Goal: Task Accomplishment & Management: Complete application form

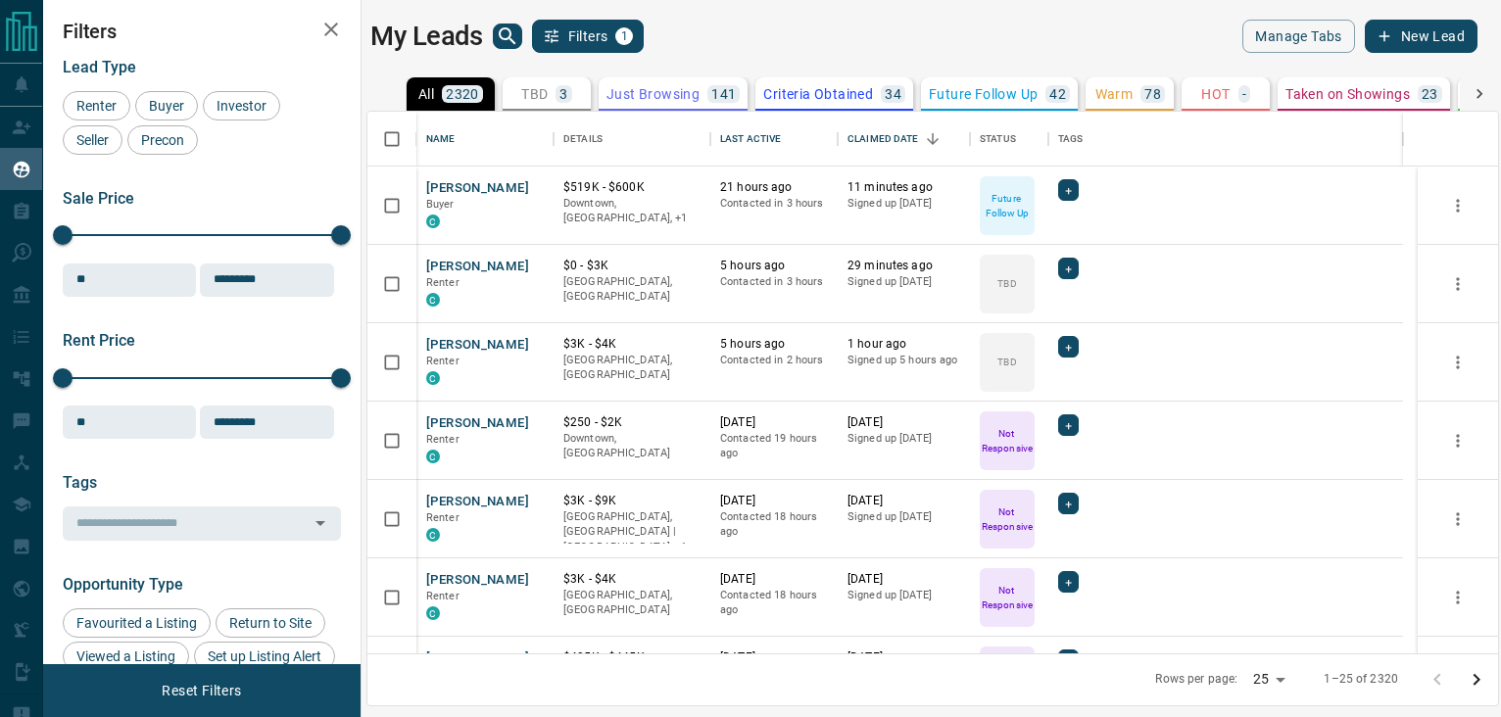
scroll to position [527, 1116]
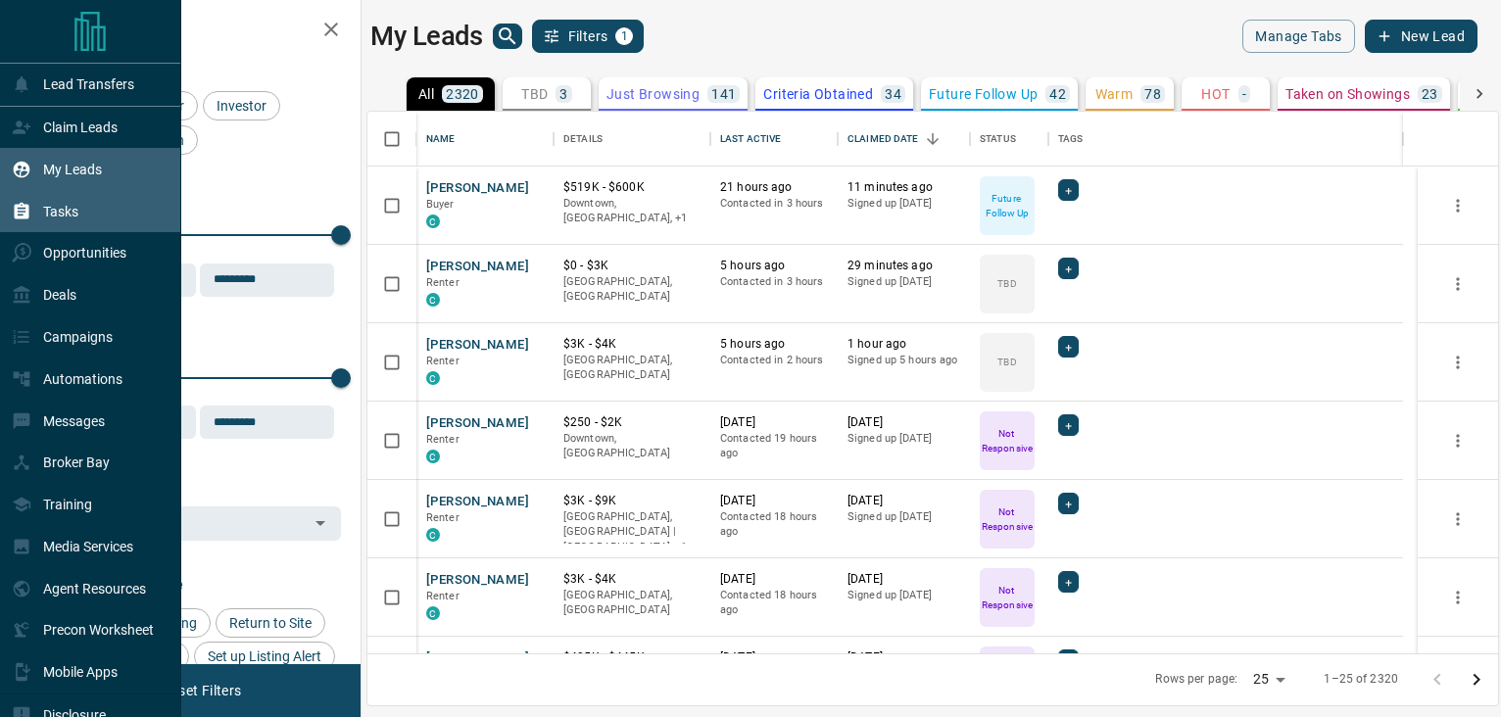
click at [86, 218] on div "Tasks" at bounding box center [90, 211] width 181 height 42
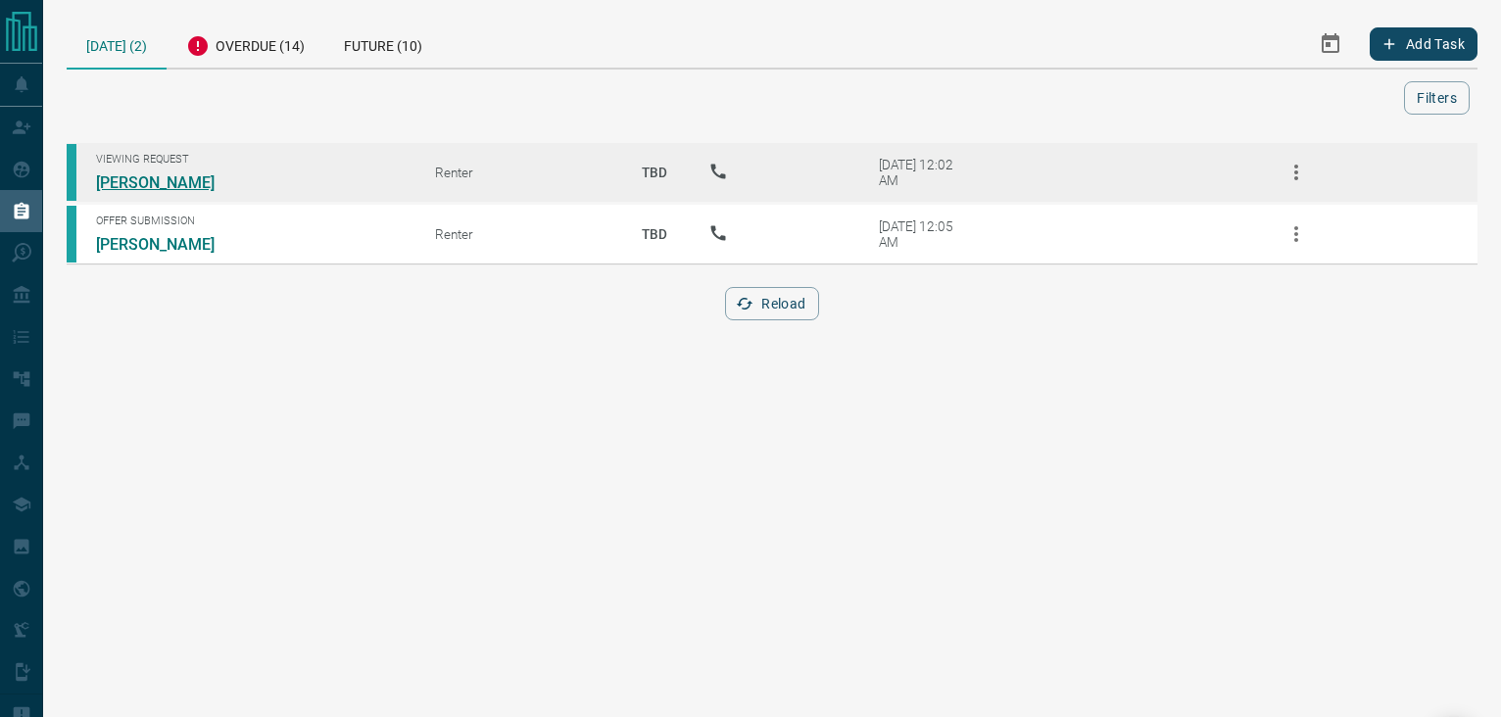
click at [158, 176] on link "[PERSON_NAME]" at bounding box center [169, 182] width 147 height 19
click at [1285, 175] on icon "button" at bounding box center [1296, 173] width 24 height 24
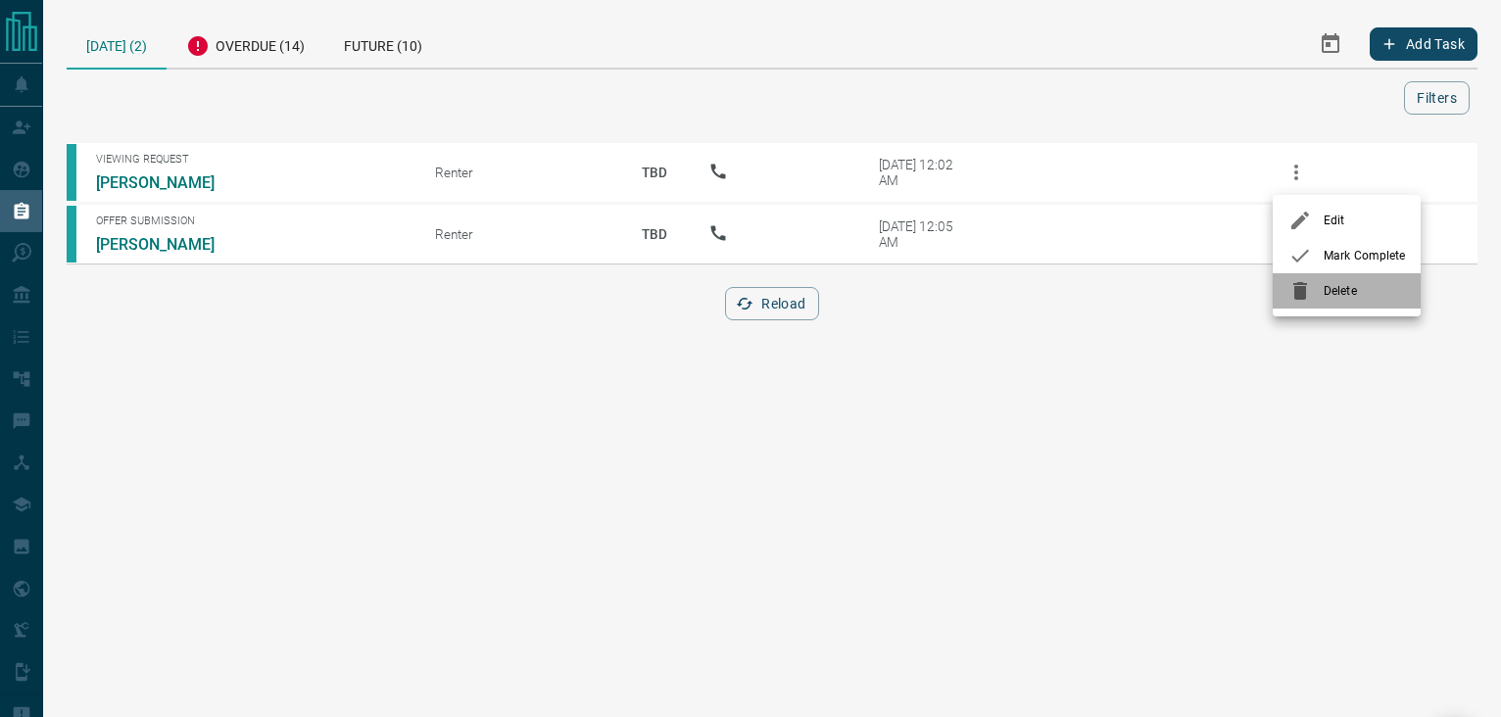
drag, startPoint x: 1301, startPoint y: 286, endPoint x: 1296, endPoint y: 268, distance: 18.3
click at [1301, 286] on icon at bounding box center [1300, 291] width 24 height 24
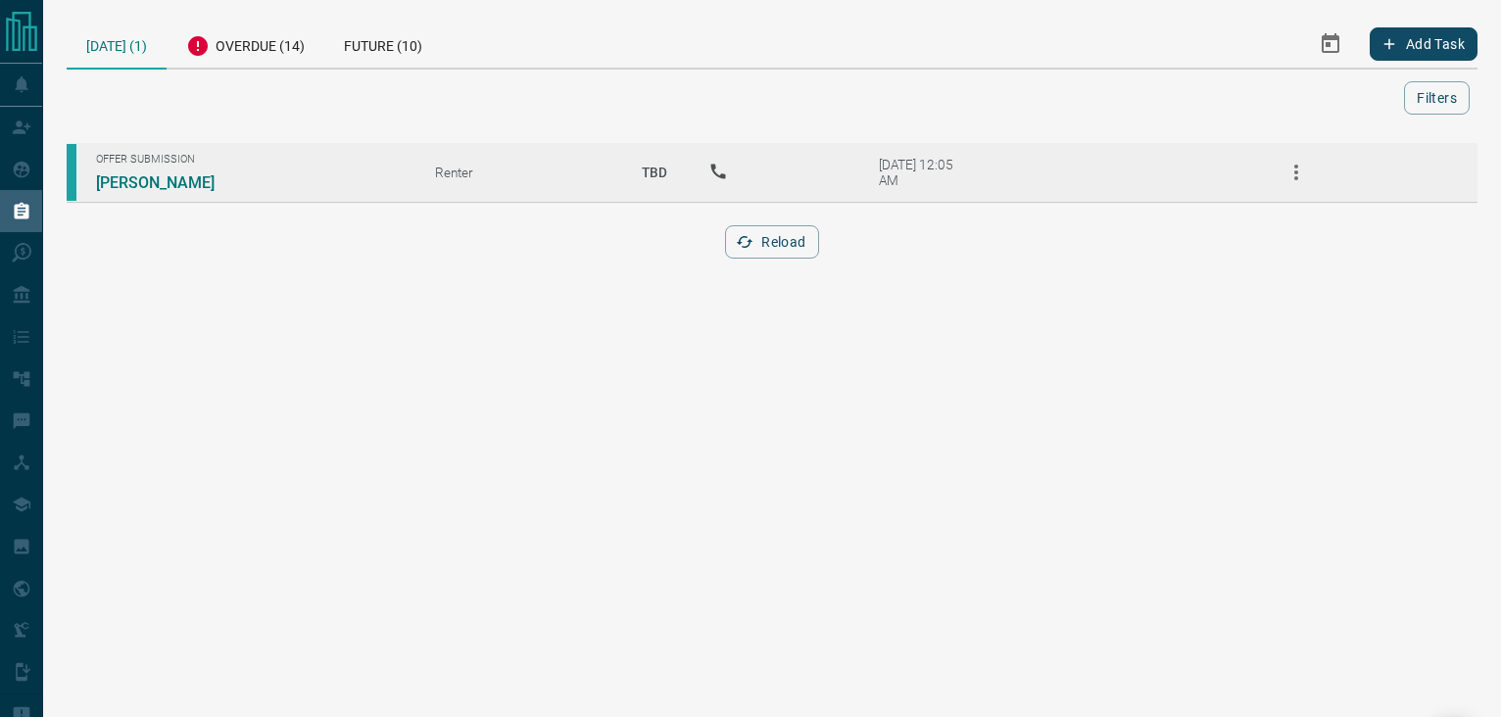
click at [1297, 174] on icon "button" at bounding box center [1296, 173] width 24 height 24
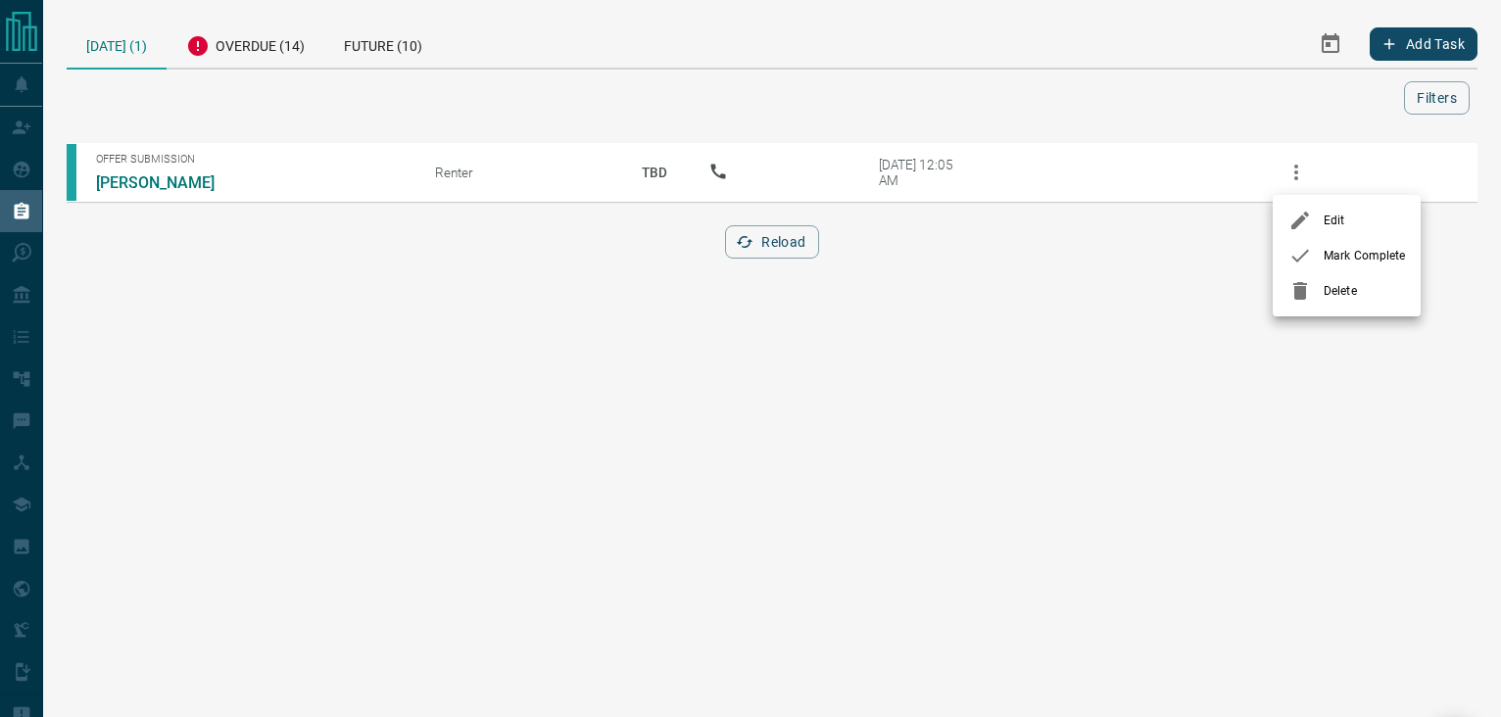
click at [1301, 289] on icon at bounding box center [1300, 291] width 14 height 18
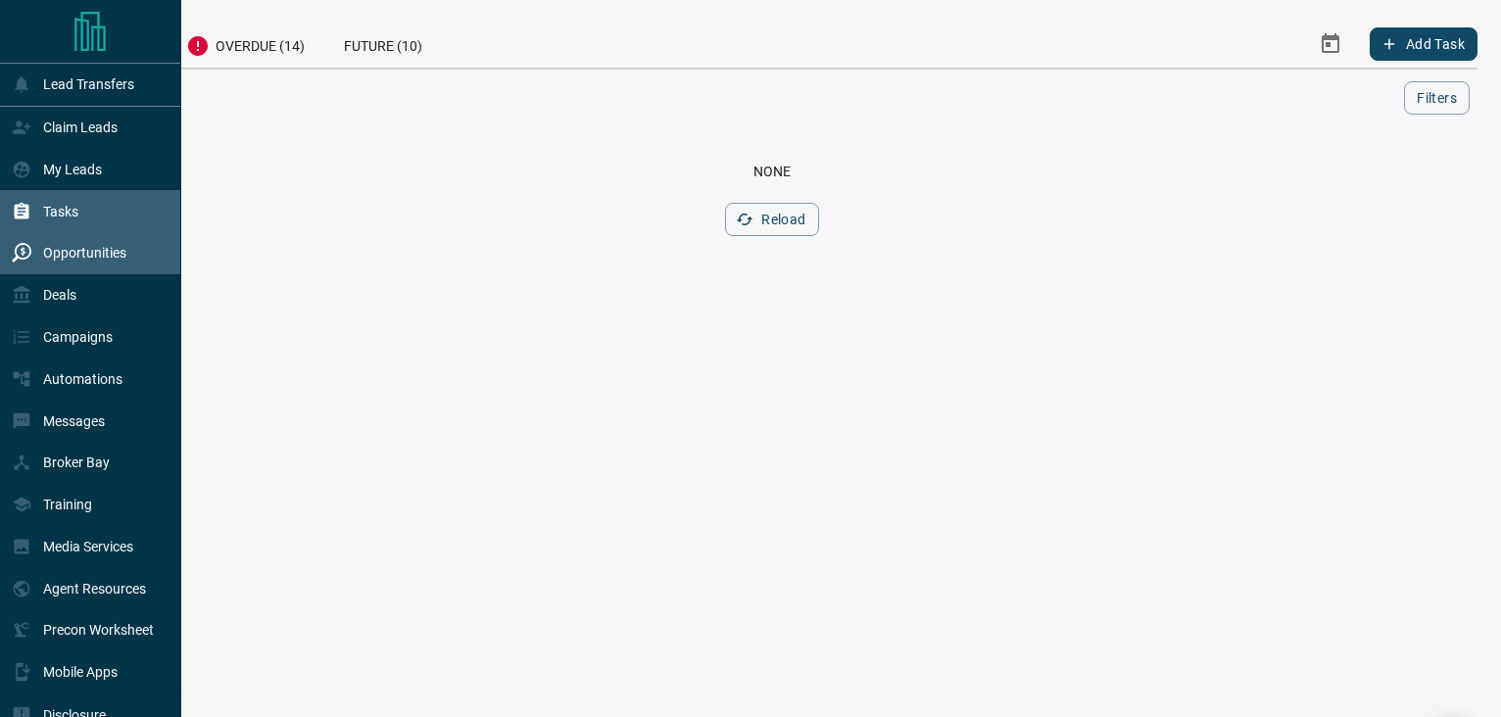
click at [54, 248] on p "Opportunities" at bounding box center [84, 253] width 83 height 16
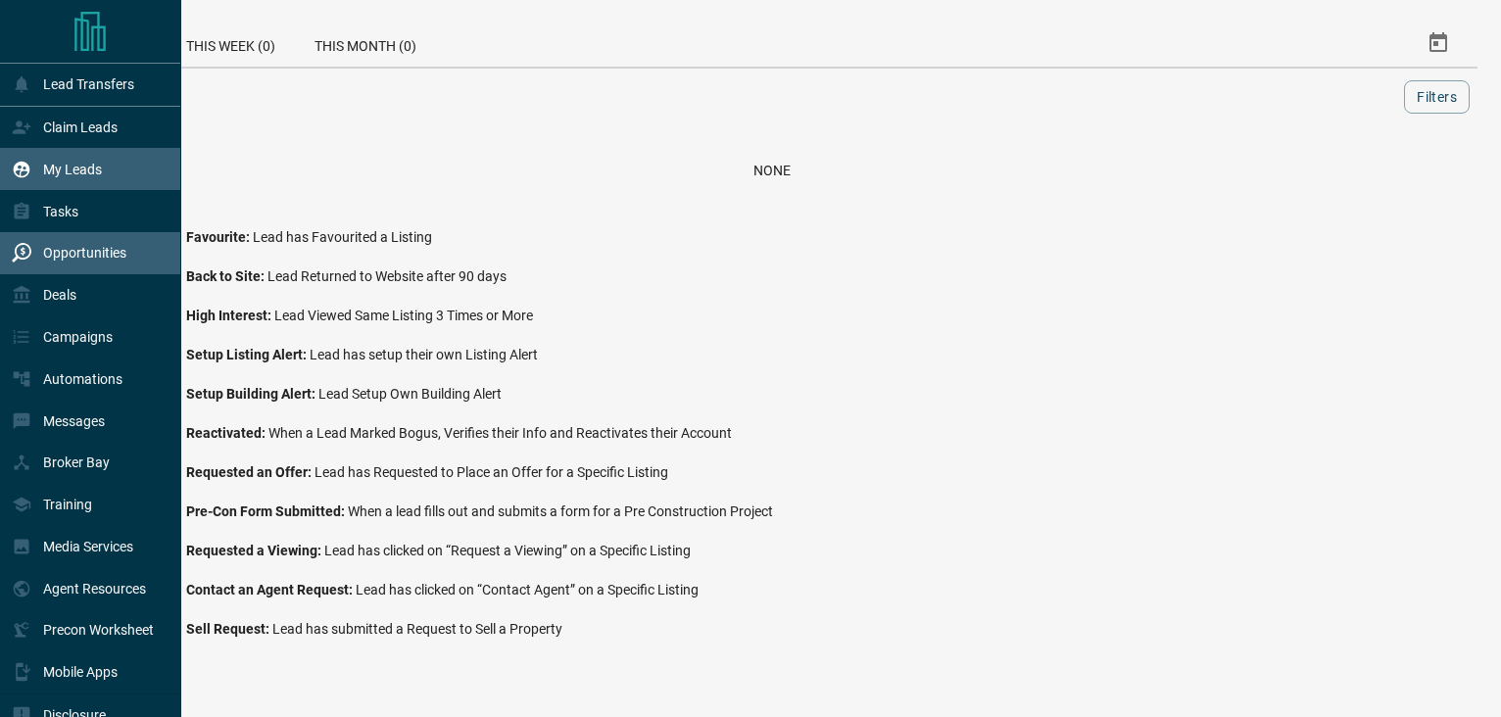
click at [74, 157] on div "My Leads" at bounding box center [57, 169] width 90 height 32
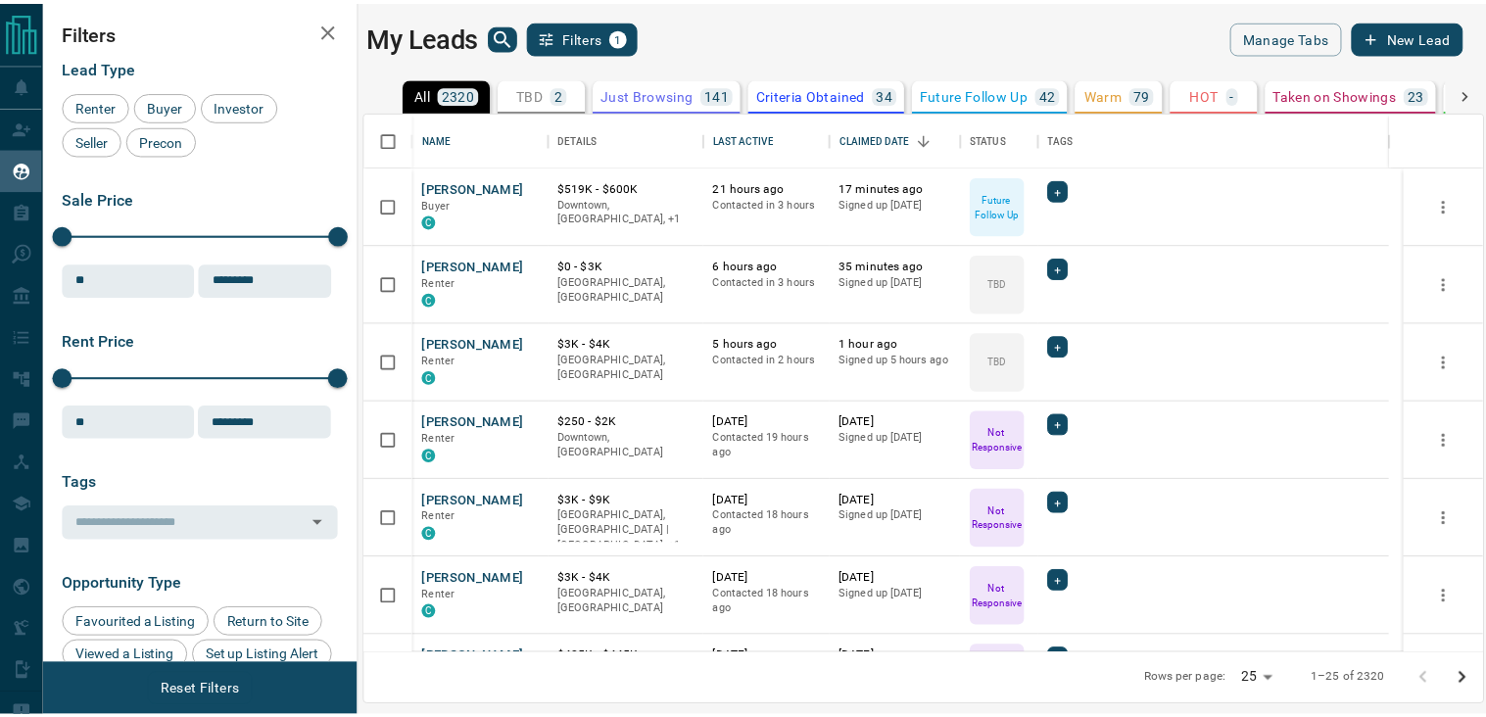
scroll to position [527, 1116]
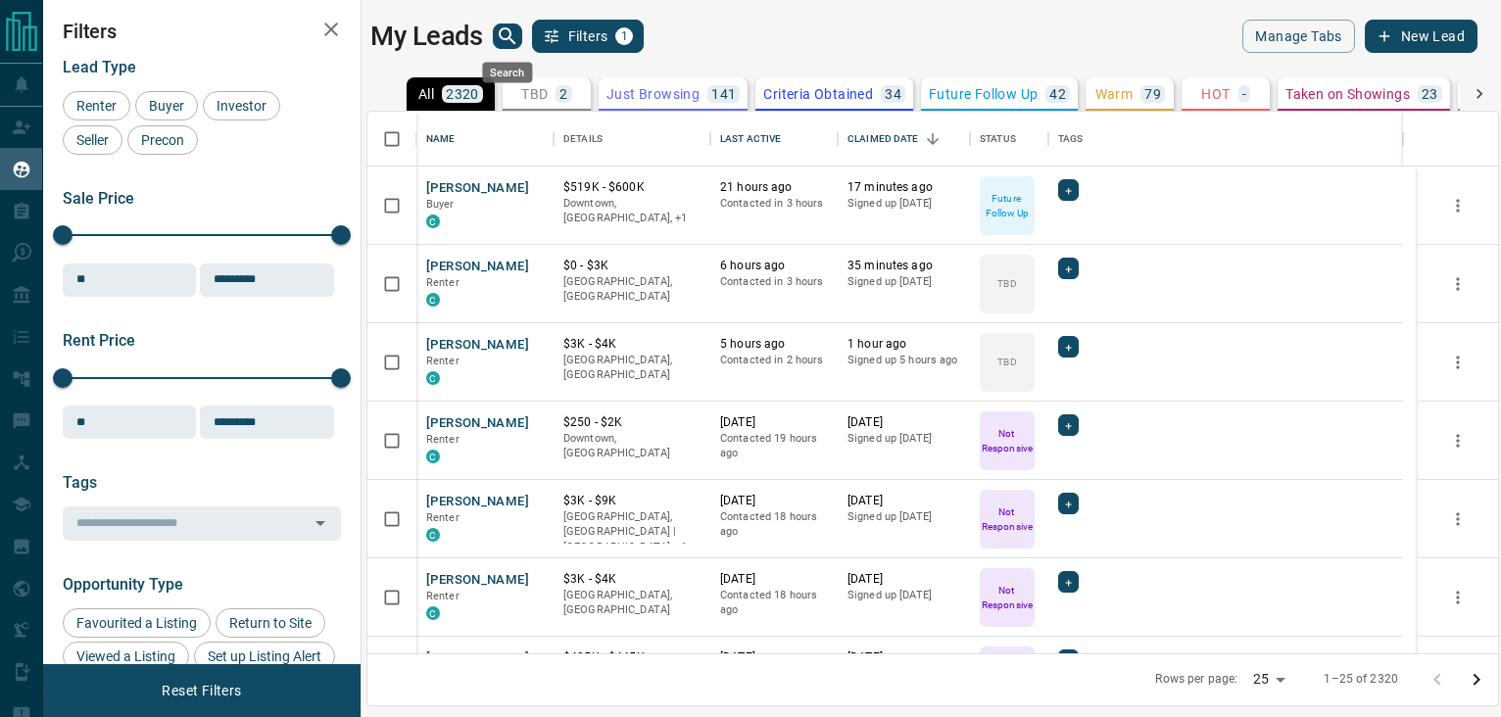
click at [503, 30] on icon "search button" at bounding box center [508, 36] width 24 height 24
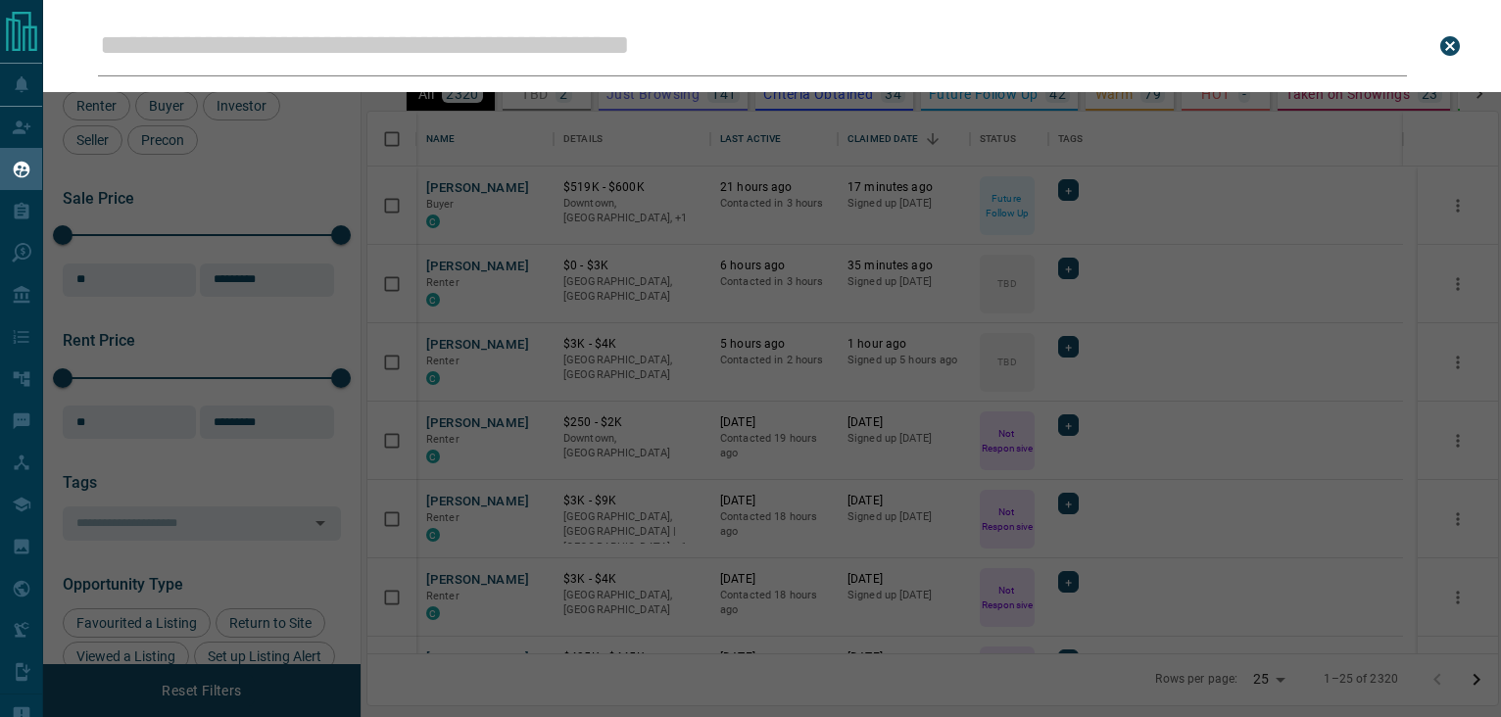
click at [504, 50] on input "Leads Search Bar" at bounding box center [752, 46] width 1309 height 61
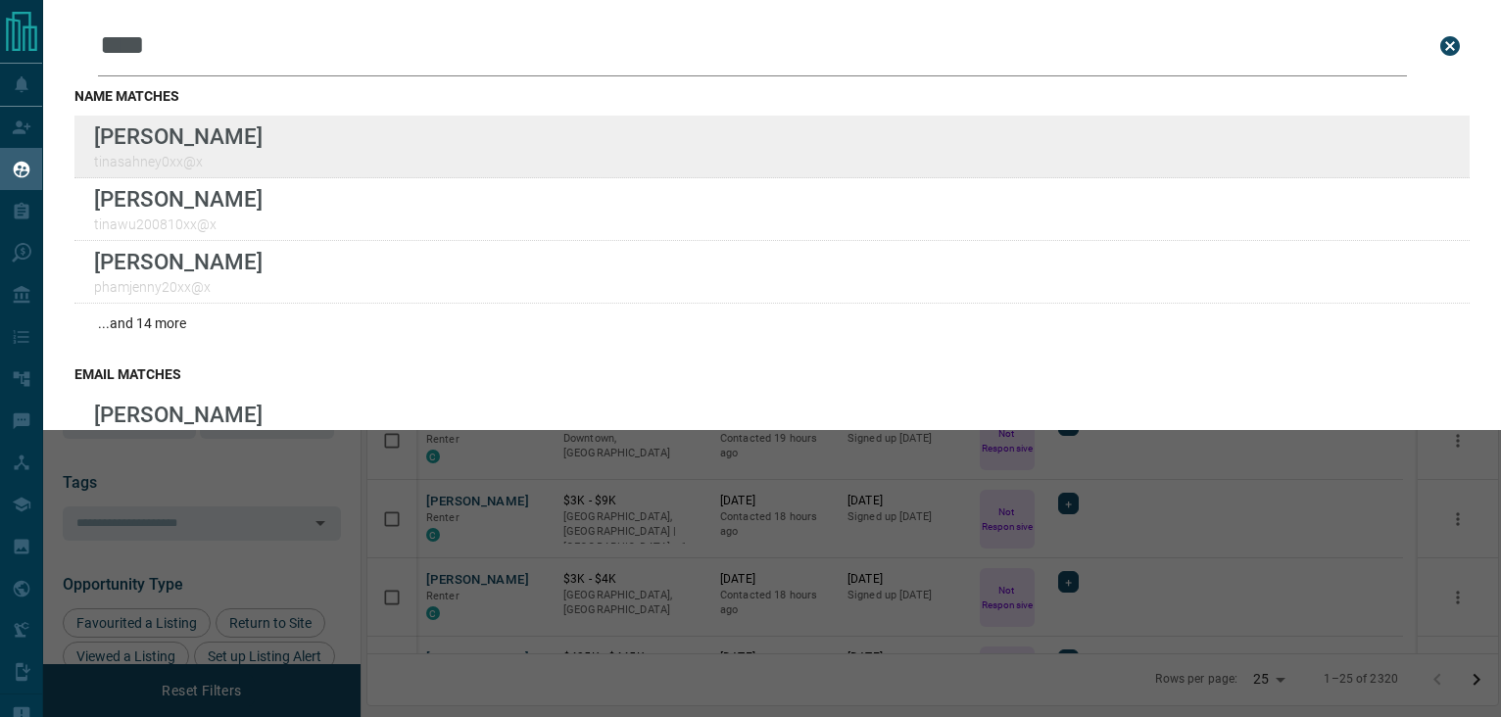
type input "****"
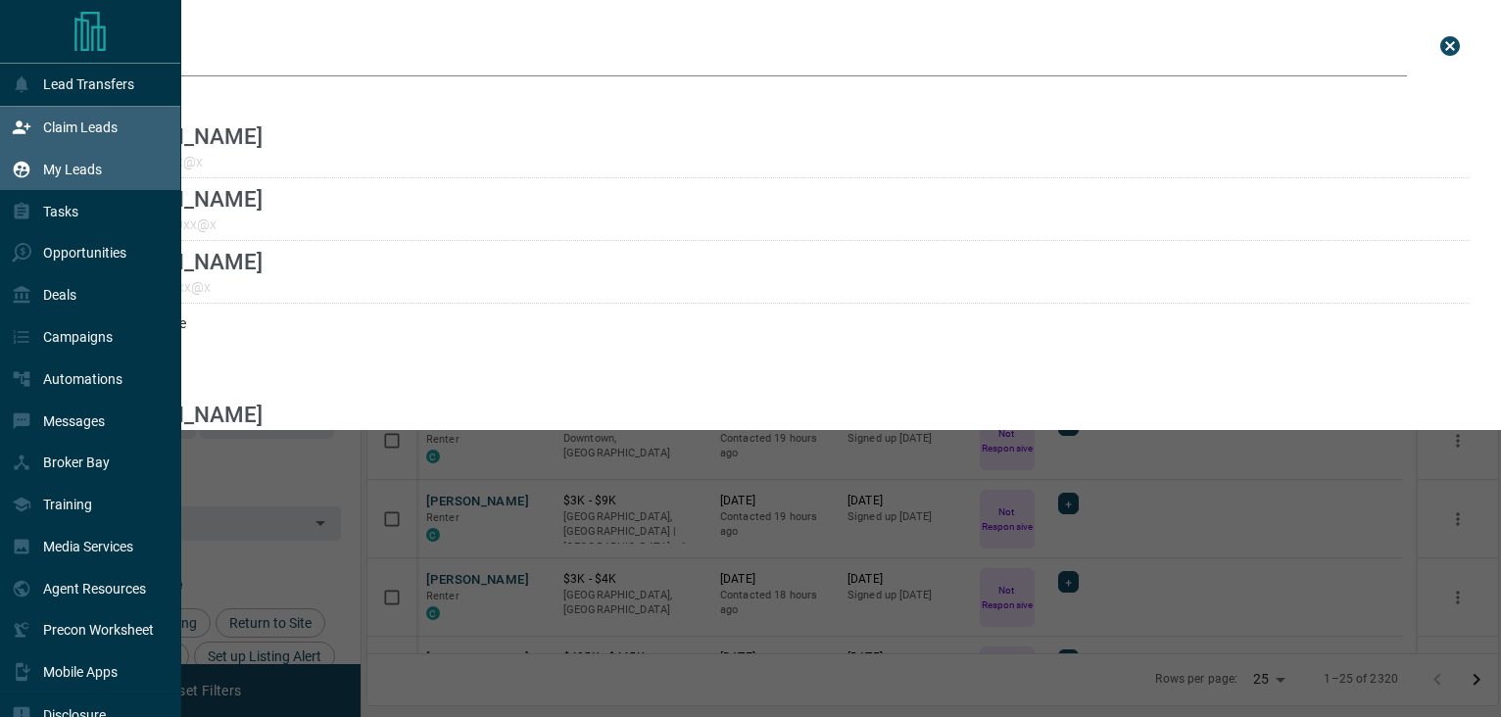
click at [78, 118] on div "Claim Leads" at bounding box center [65, 128] width 106 height 32
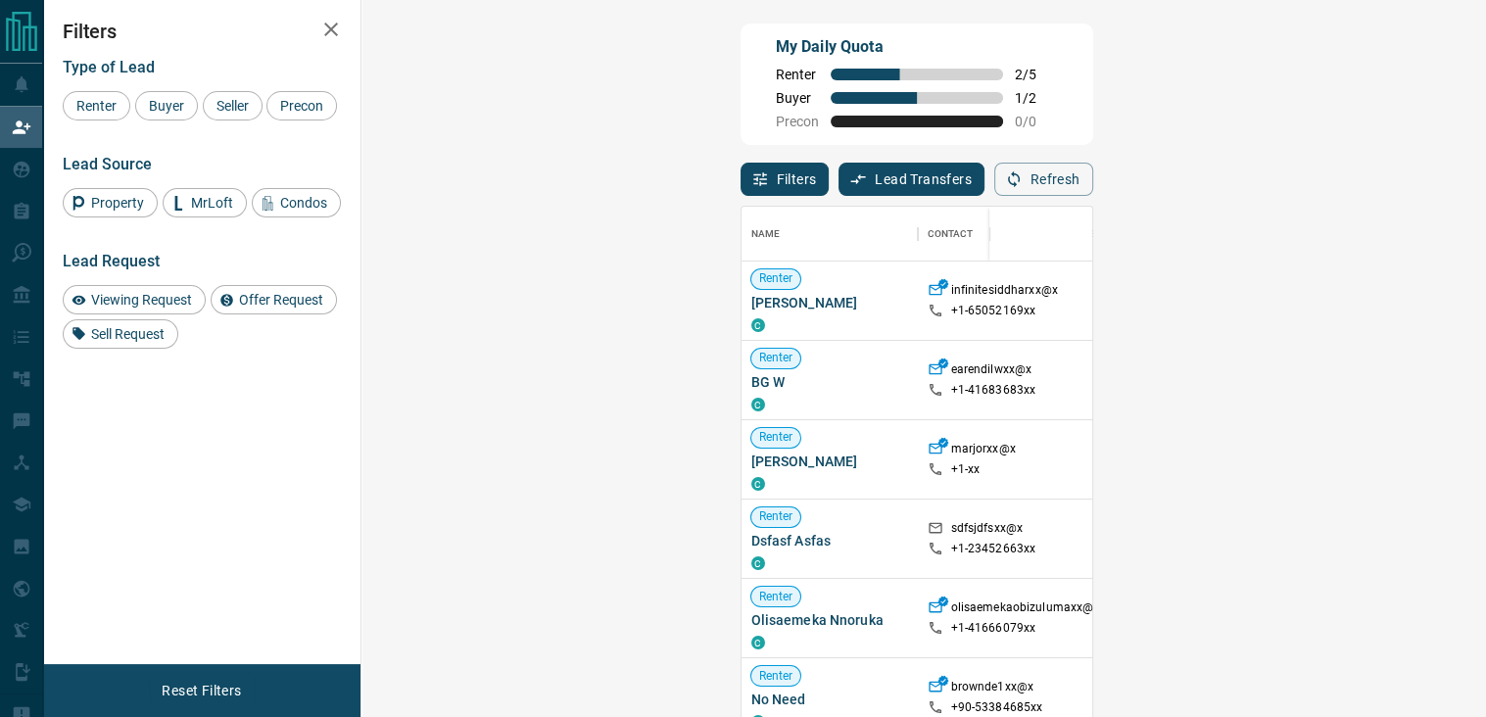
scroll to position [90, 0]
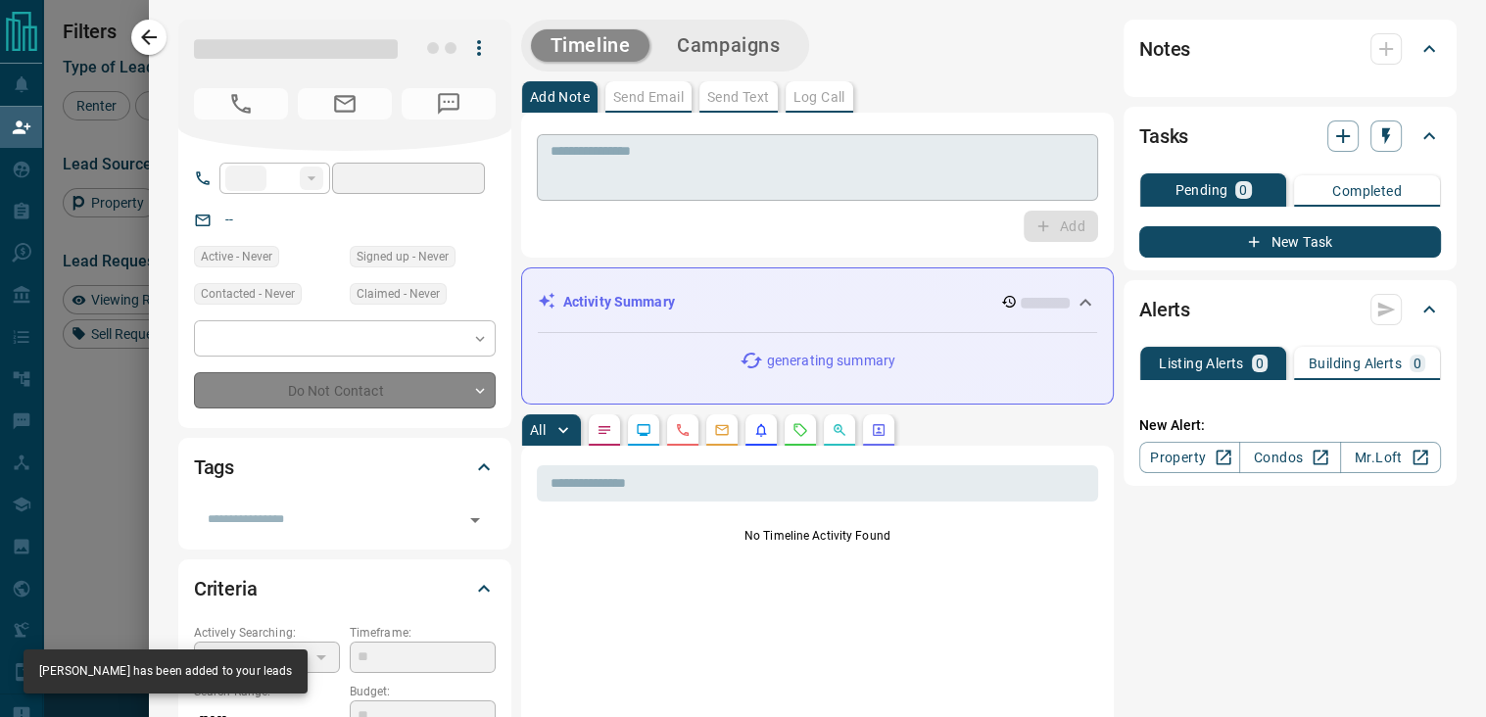
type input "**"
type input "**********"
type input "**"
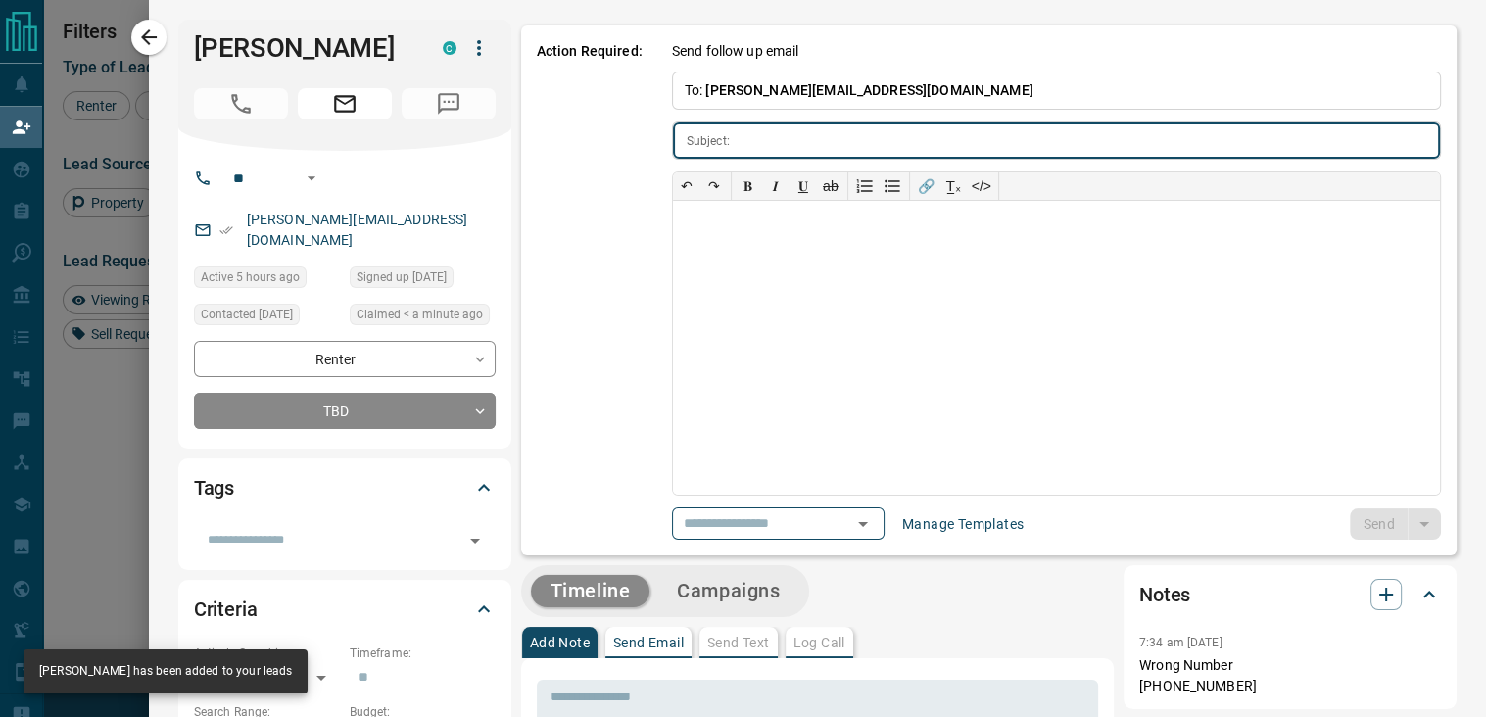
type input "**********"
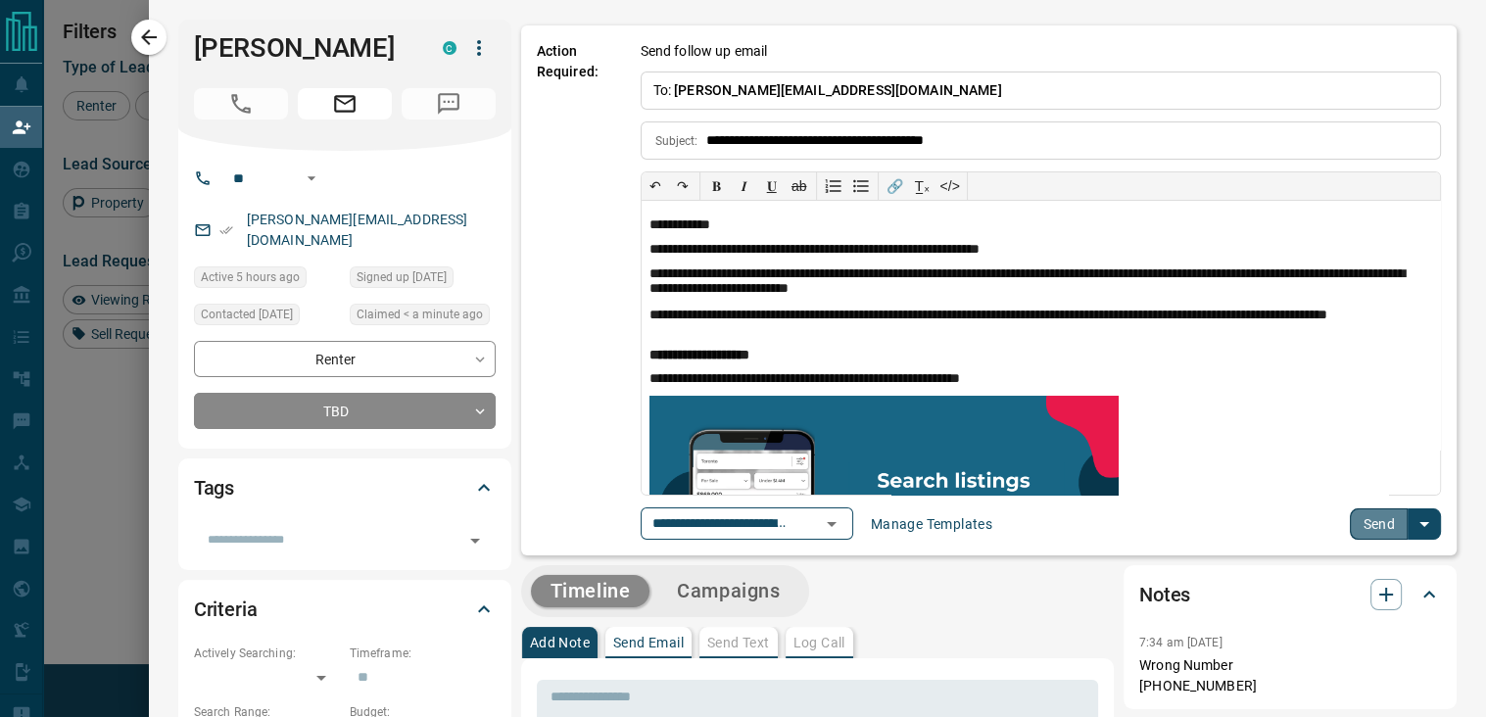
click at [1350, 516] on button "Send" at bounding box center [1379, 523] width 58 height 31
drag, startPoint x: 1350, startPoint y: 516, endPoint x: 1358, endPoint y: 528, distance: 14.1
click at [1358, 528] on button "Send" at bounding box center [1379, 523] width 58 height 31
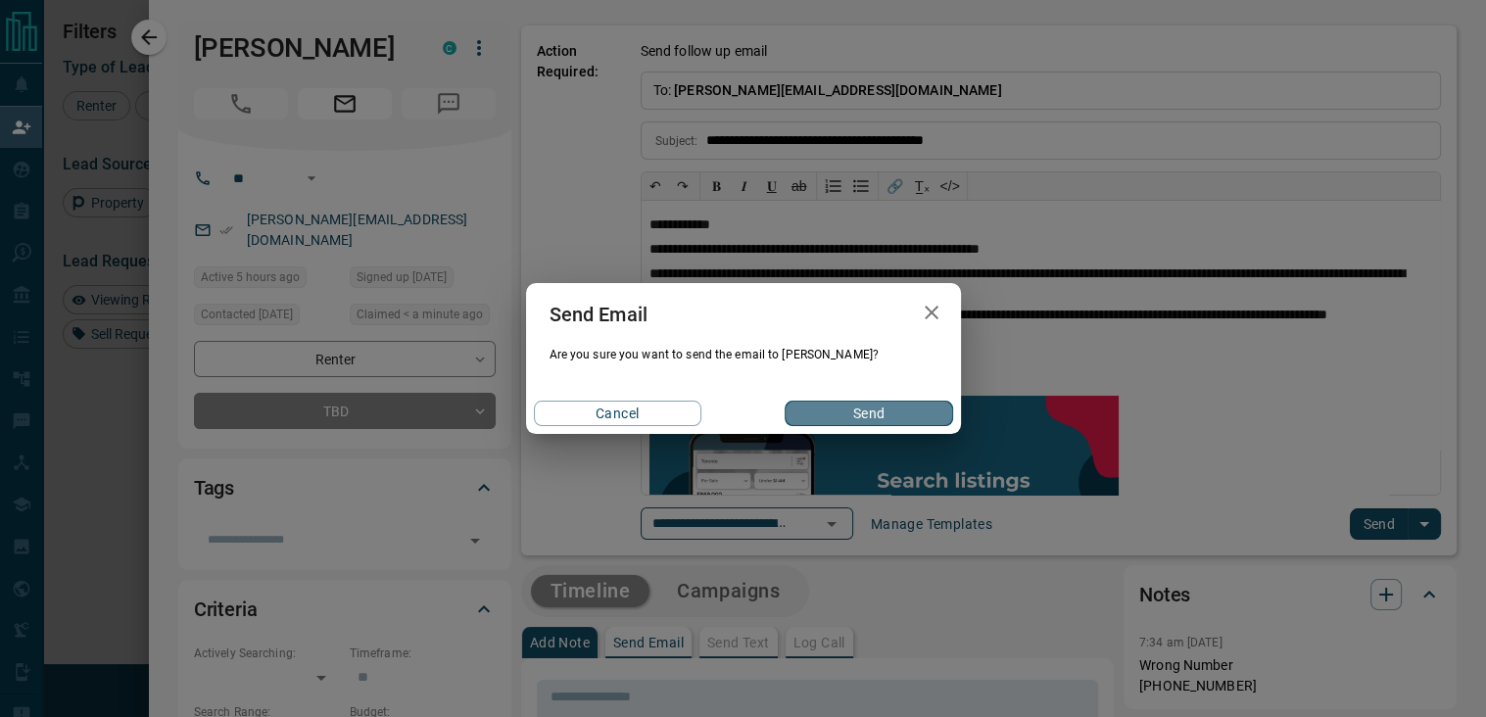
click at [861, 414] on button "Send" at bounding box center [869, 413] width 168 height 25
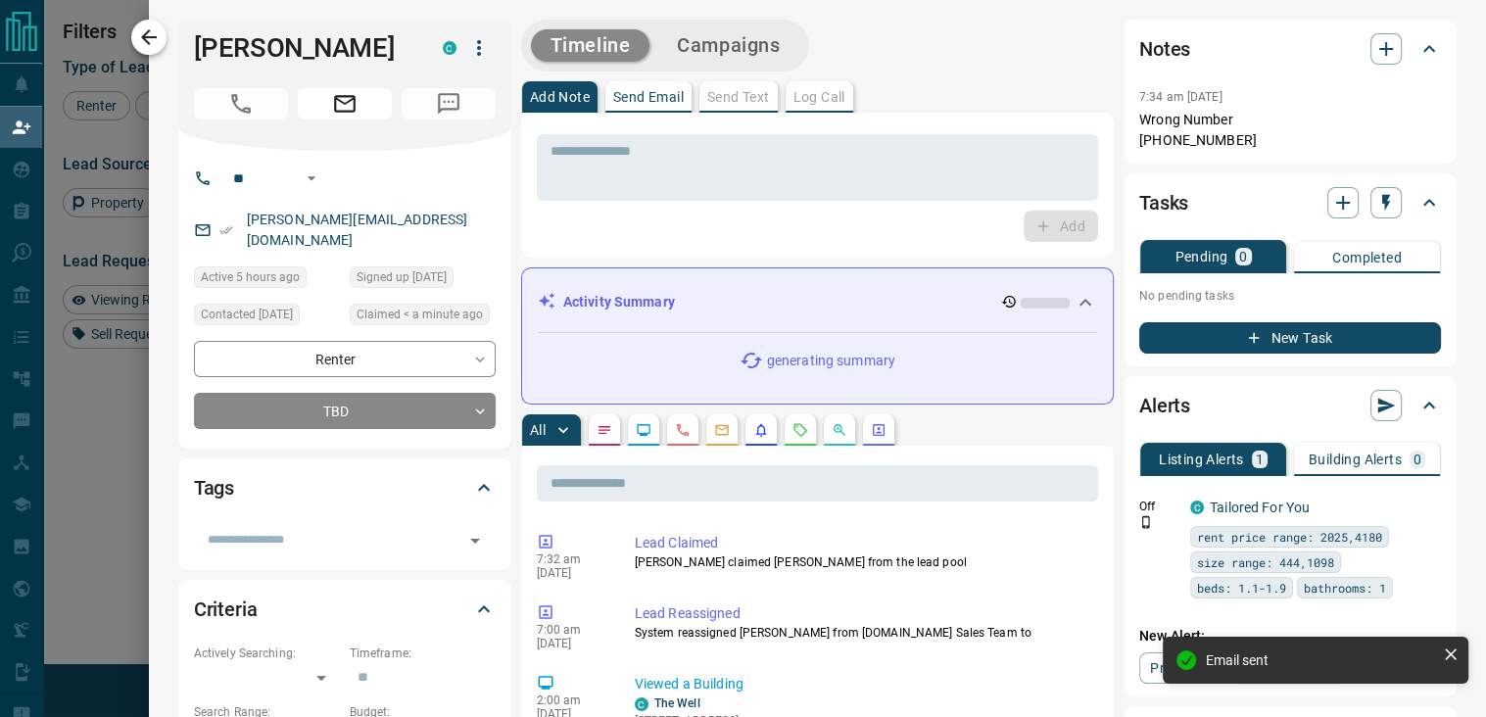
click at [146, 44] on icon "button" at bounding box center [149, 37] width 24 height 24
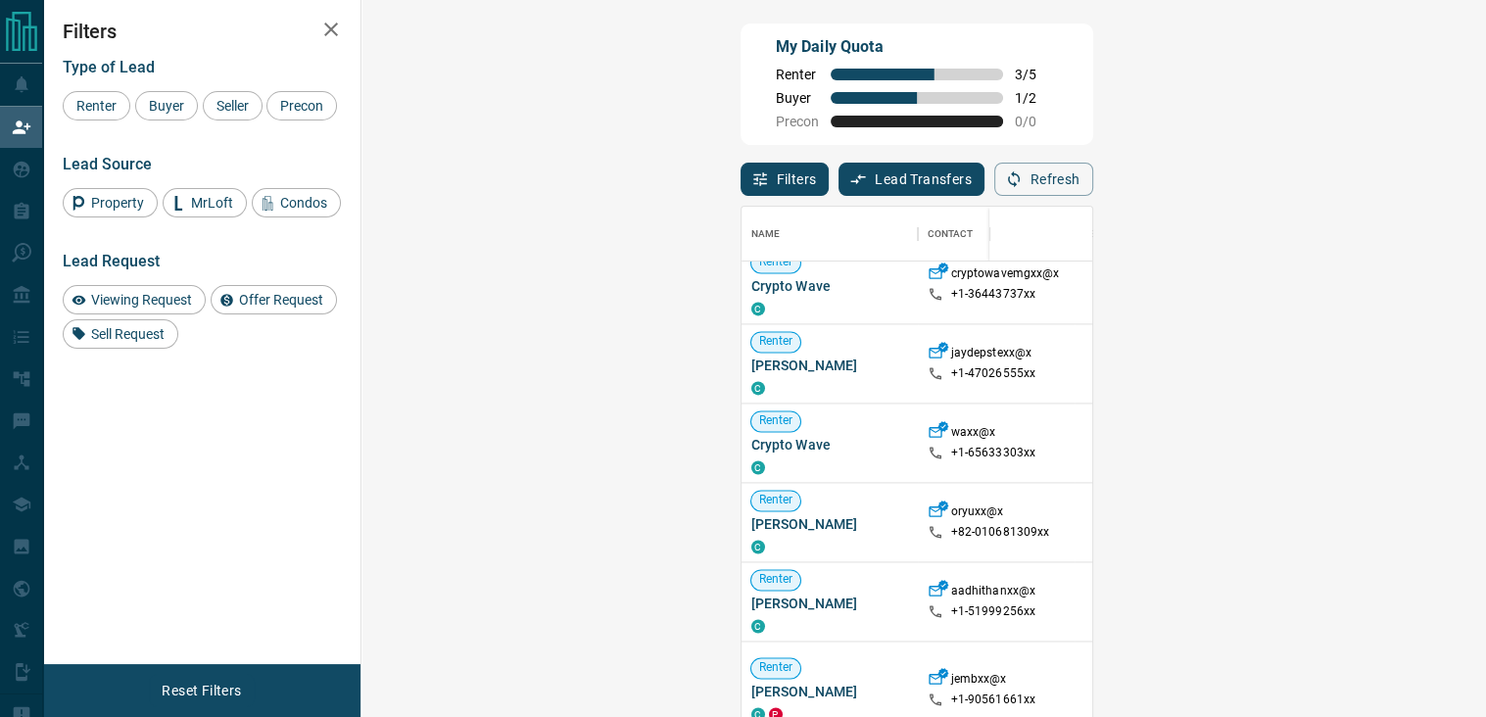
scroll to position [736, 0]
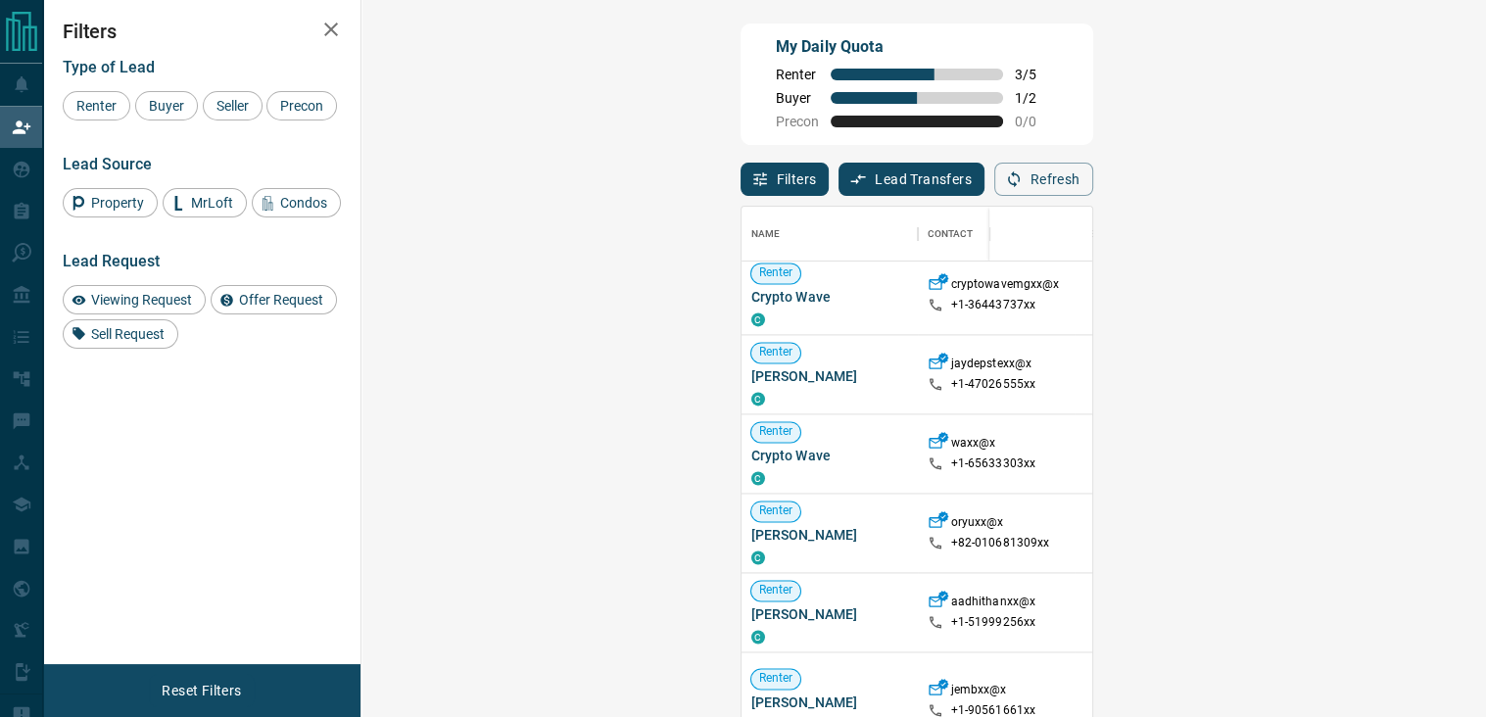
drag, startPoint x: 1406, startPoint y: 370, endPoint x: 1411, endPoint y: 382, distance: 12.7
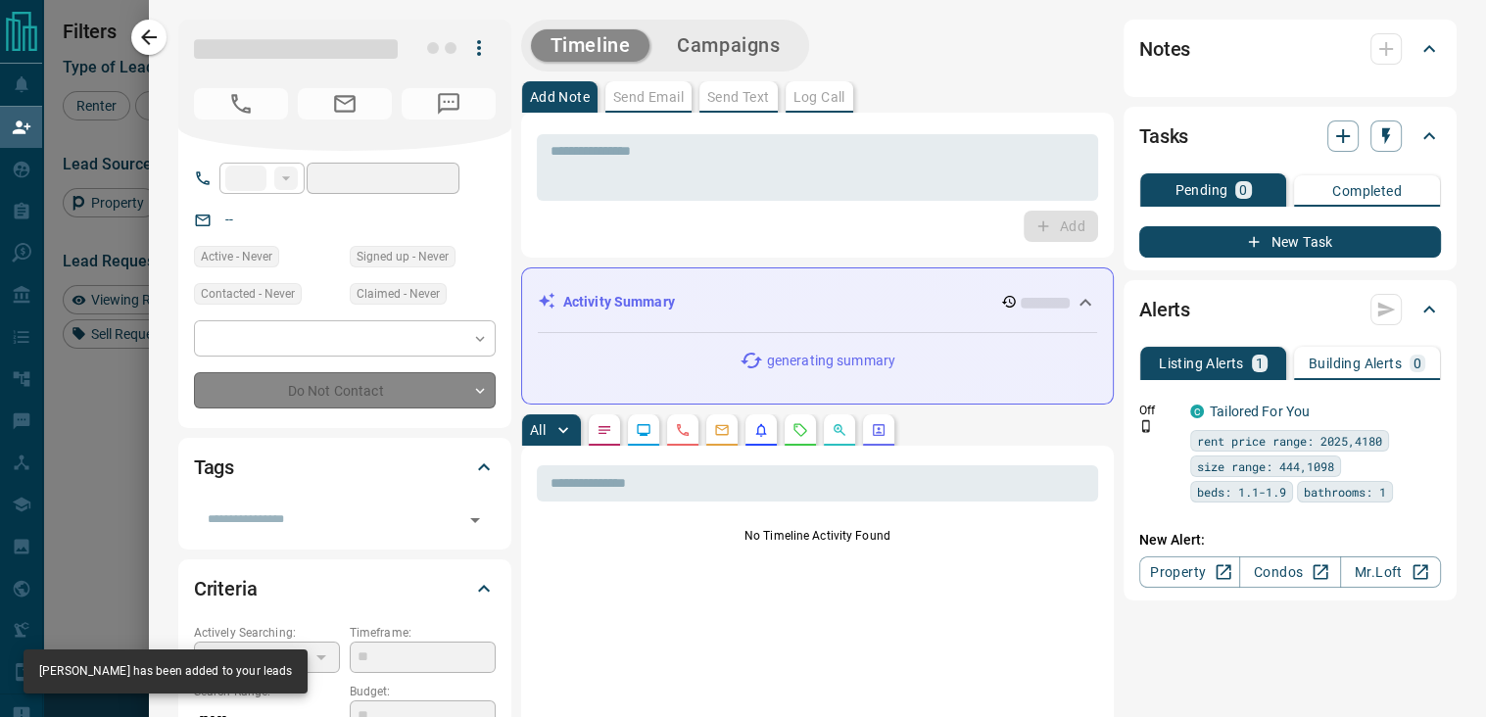
type input "**"
type input "**********"
type input "**"
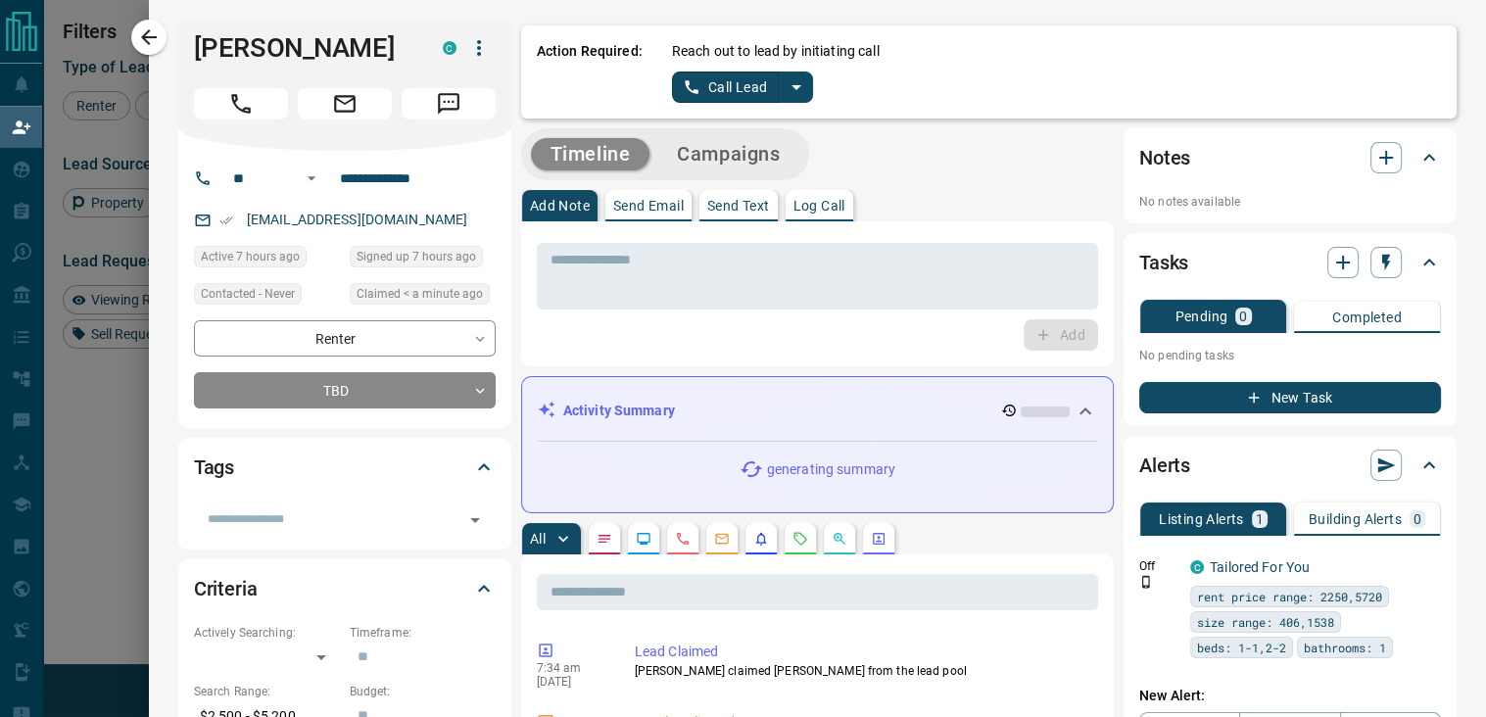
click at [785, 93] on icon "split button" at bounding box center [797, 87] width 24 height 24
click at [728, 148] on li "Log Manual Call" at bounding box center [742, 154] width 120 height 29
click at [708, 78] on button "Log Manual Call" at bounding box center [736, 87] width 129 height 31
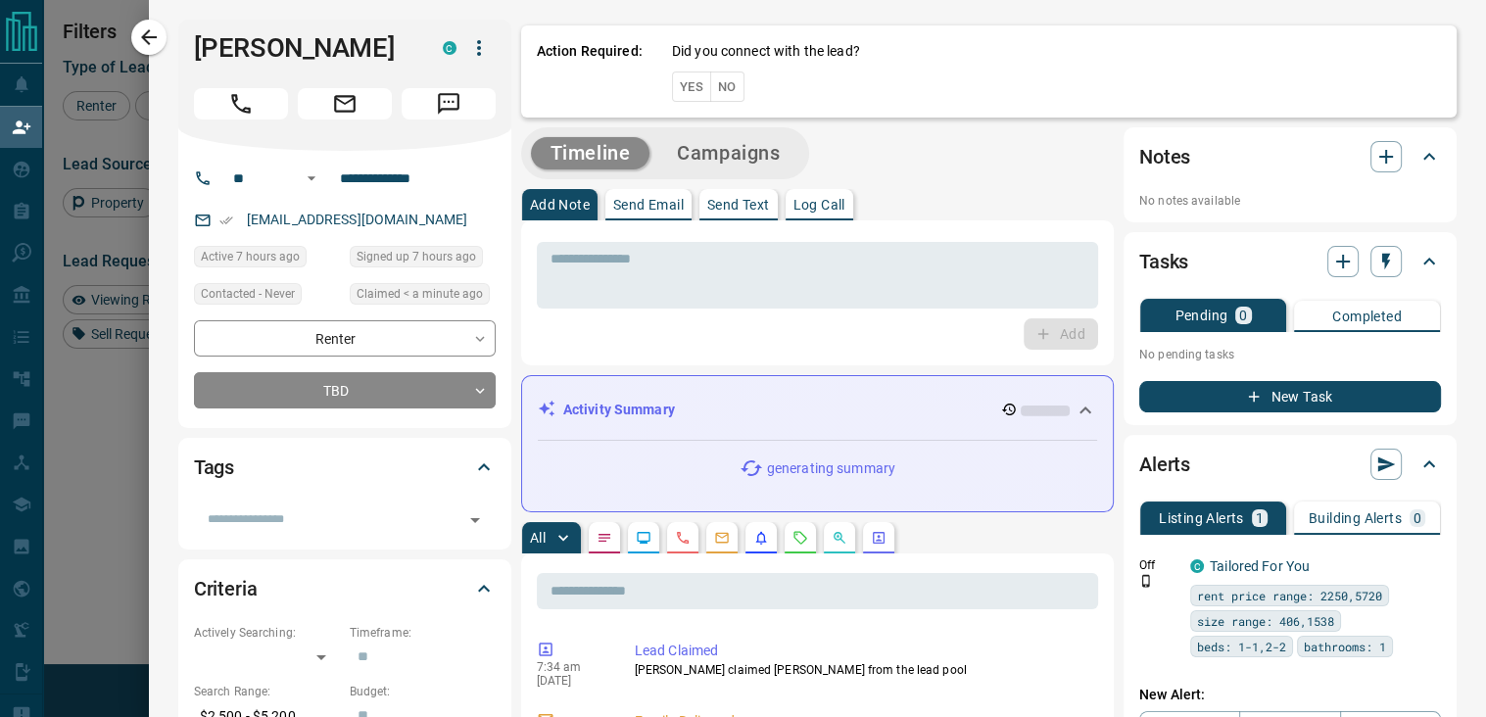
click at [728, 85] on div "Did you connect with the lead? Yes No" at bounding box center [1056, 71] width 769 height 61
click at [711, 82] on button "No" at bounding box center [727, 87] width 34 height 30
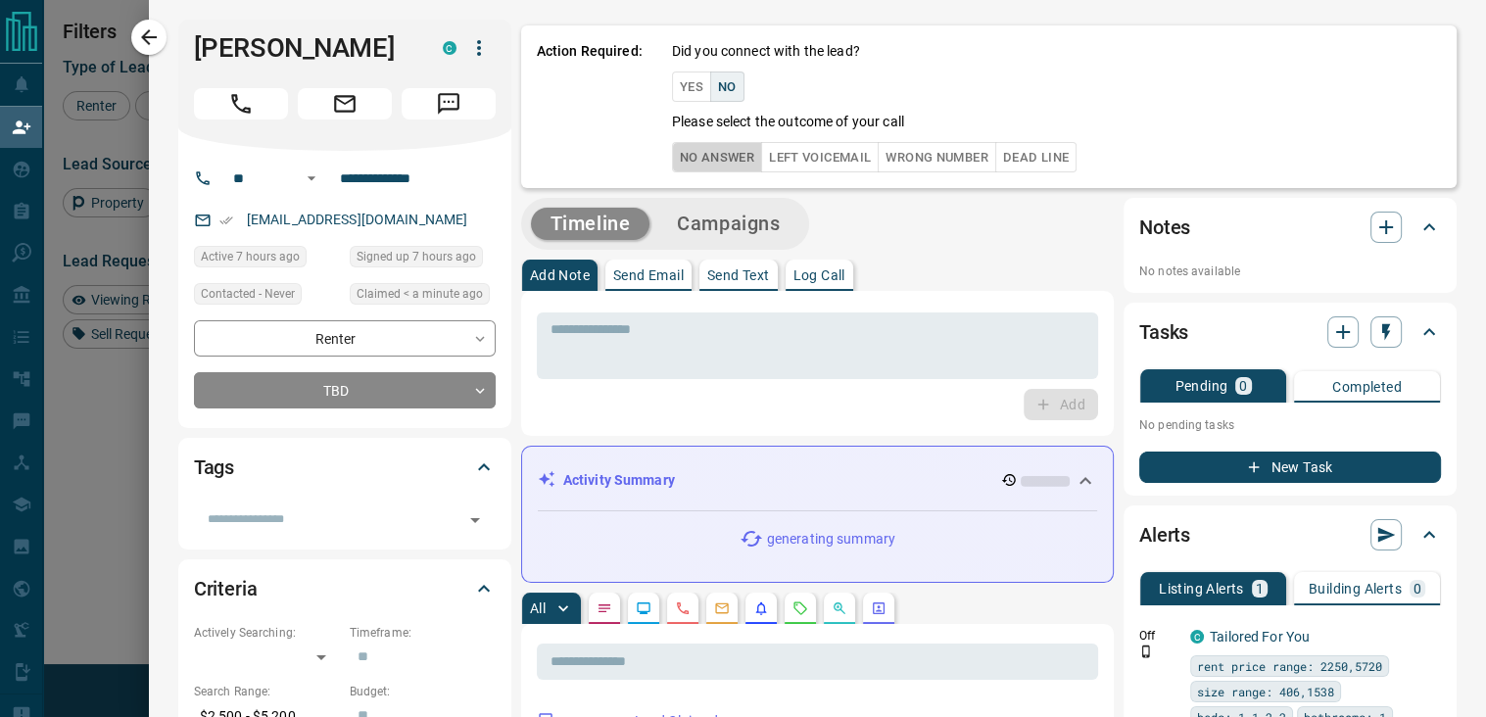
click at [674, 158] on button "No Answer" at bounding box center [717, 157] width 90 height 30
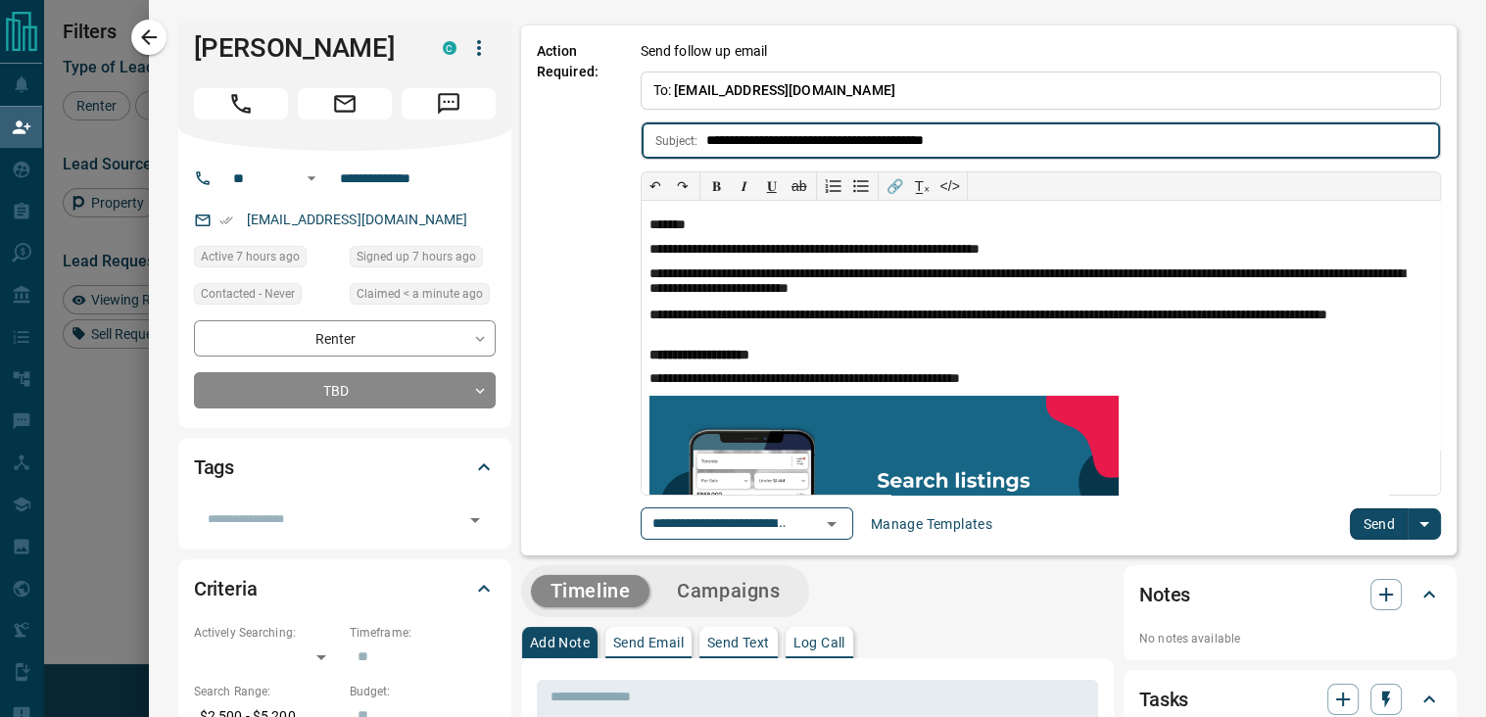
click at [1350, 523] on button "Send" at bounding box center [1379, 523] width 58 height 31
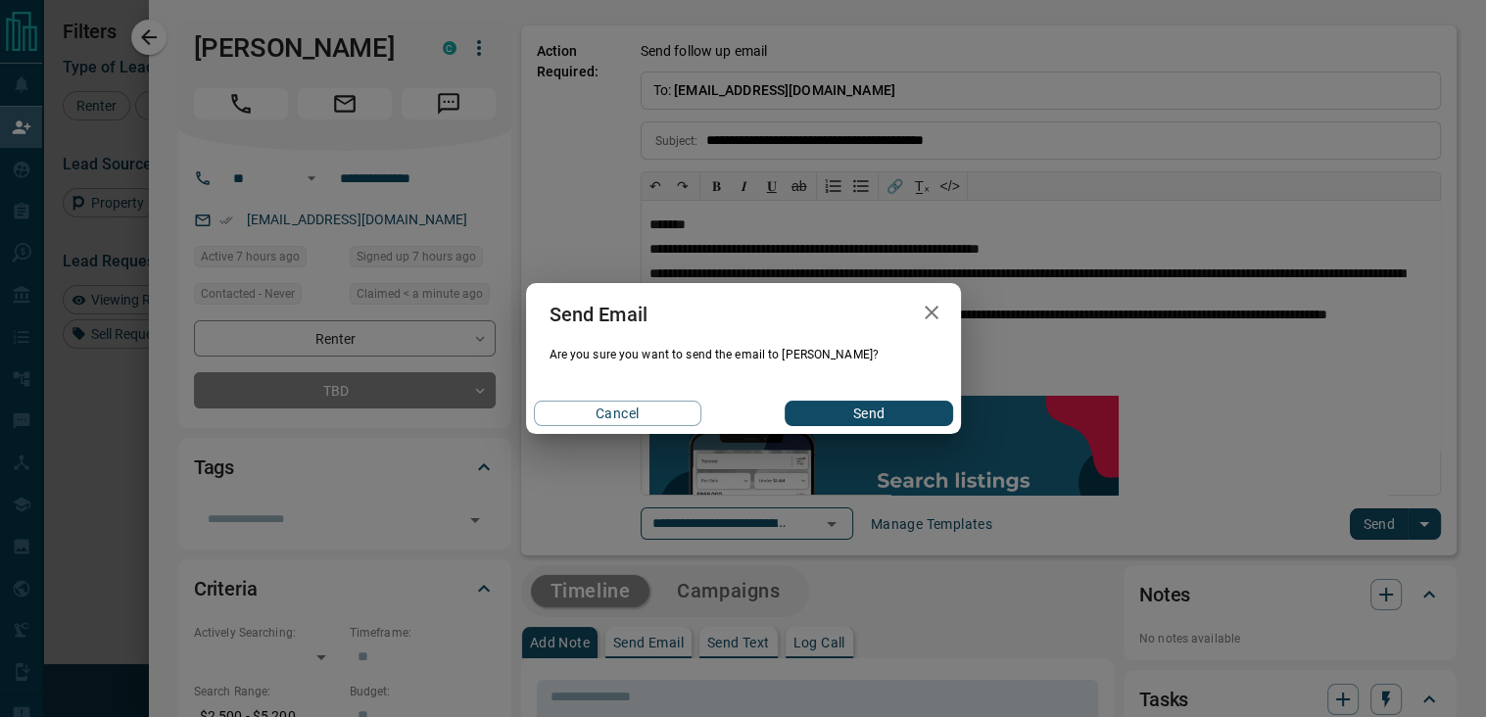
drag, startPoint x: 868, startPoint y: 415, endPoint x: 859, endPoint y: 410, distance: 10.6
click at [866, 415] on button "Send" at bounding box center [869, 413] width 168 height 25
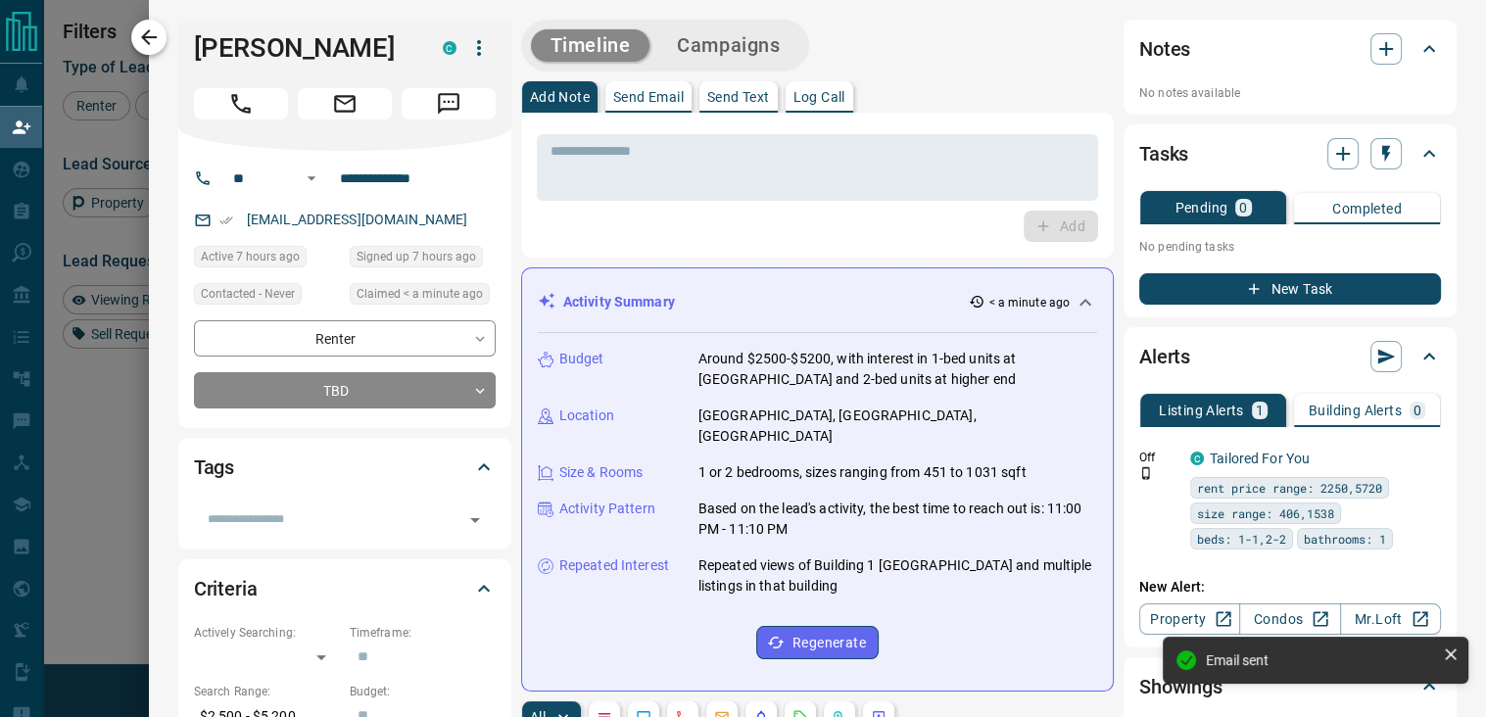
click at [143, 25] on icon "button" at bounding box center [149, 37] width 24 height 24
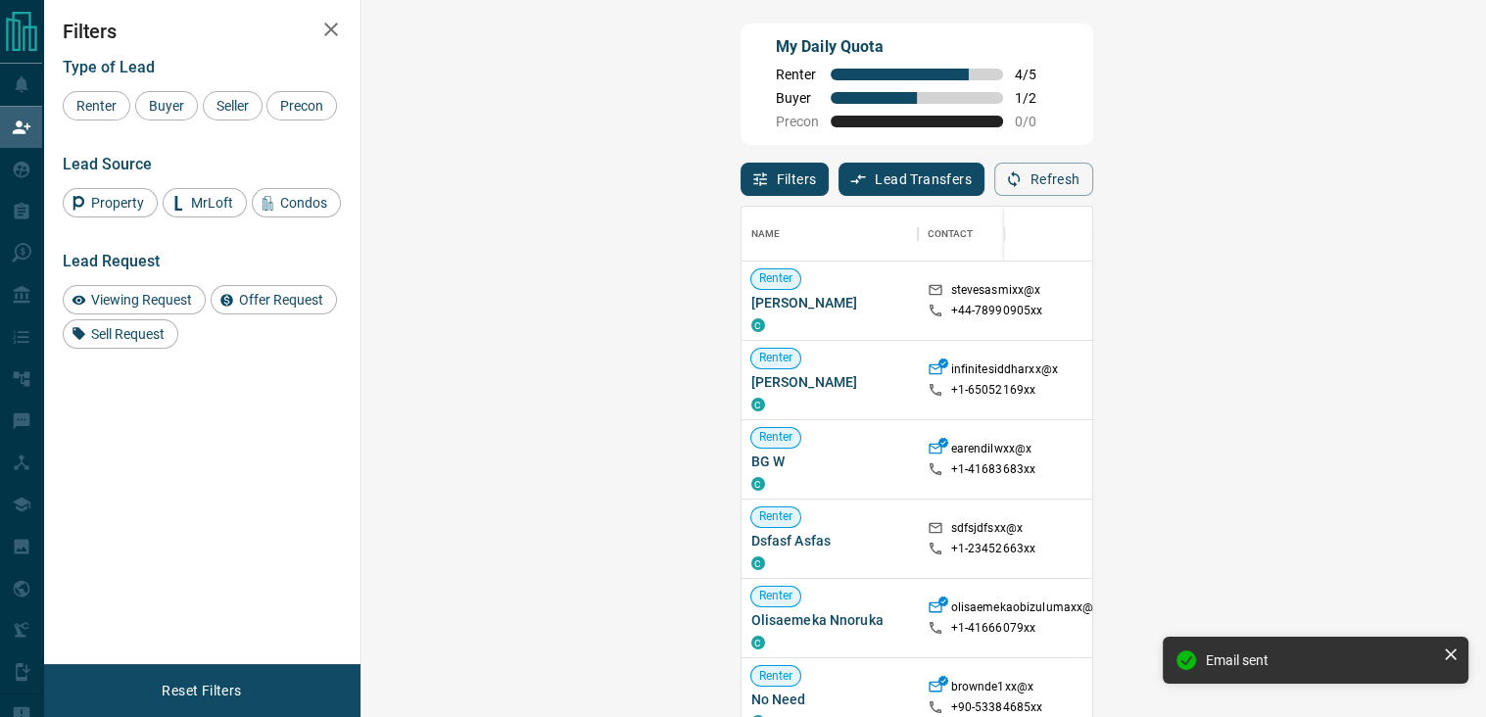
scroll to position [527, 1067]
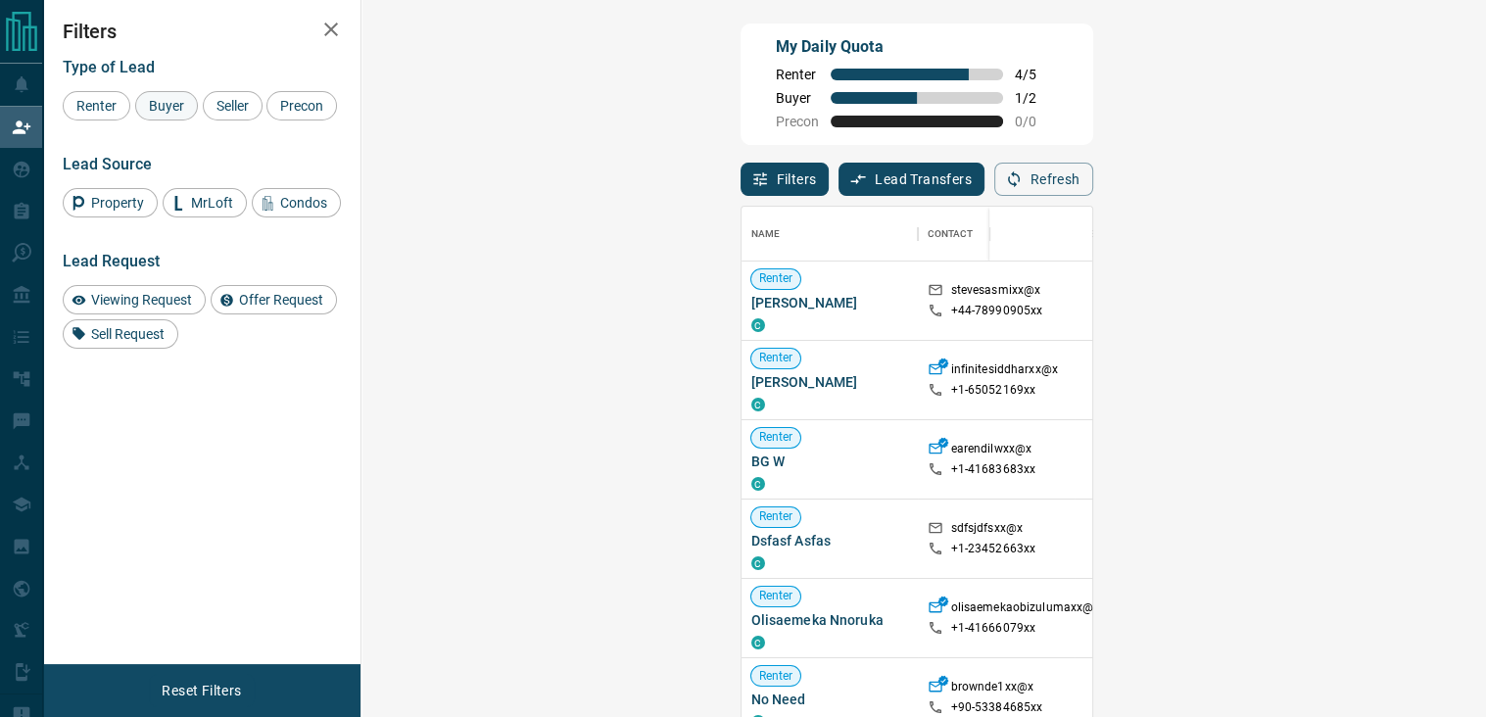
click at [169, 99] on span "Buyer" at bounding box center [166, 106] width 49 height 16
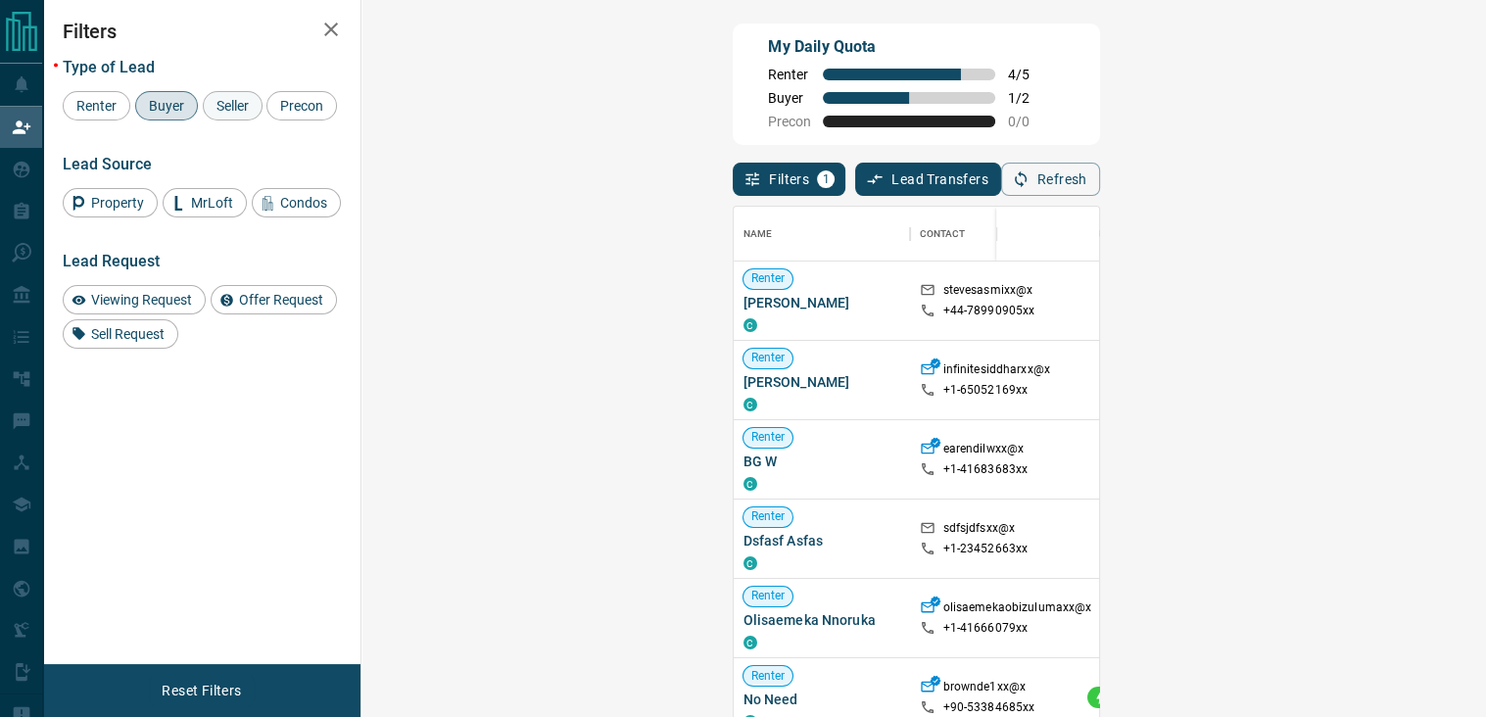
click at [238, 103] on span "Seller" at bounding box center [233, 106] width 46 height 16
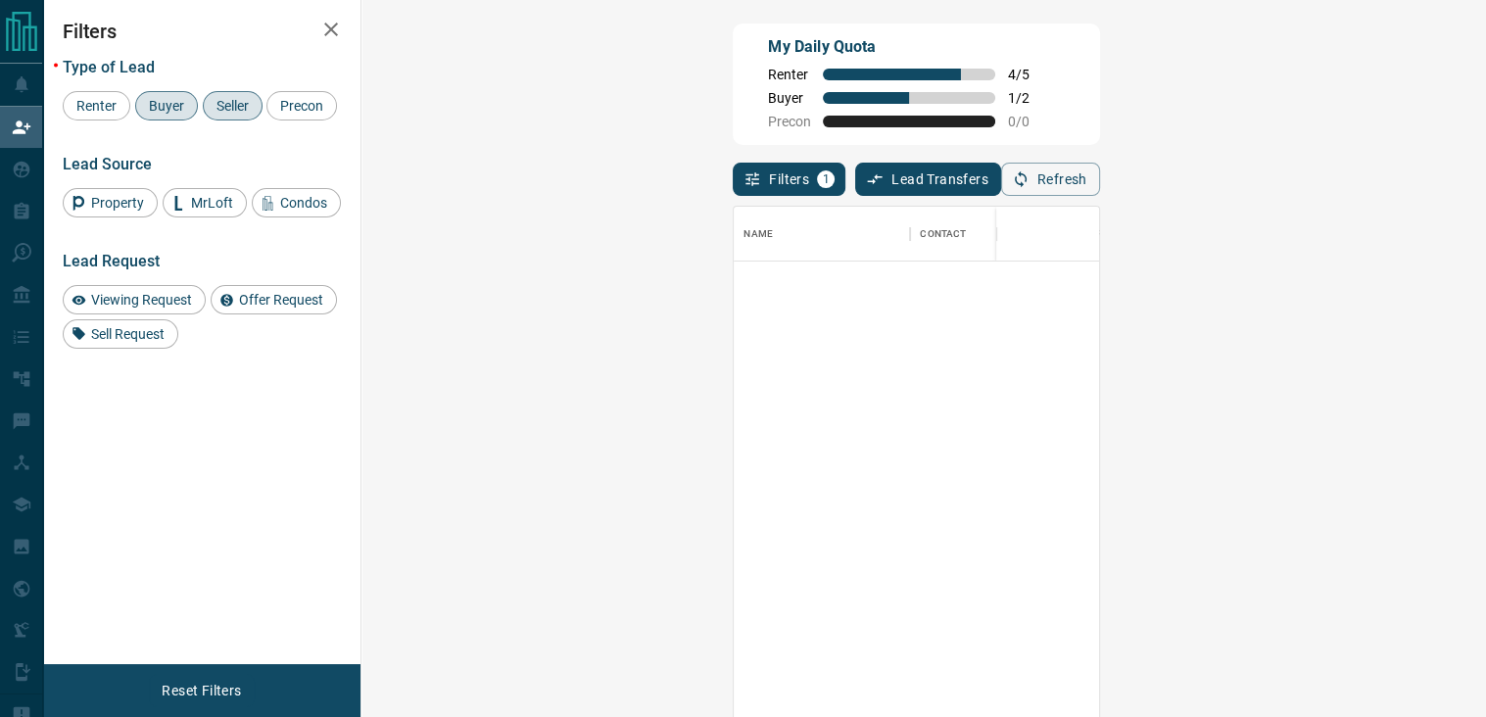
scroll to position [0, 0]
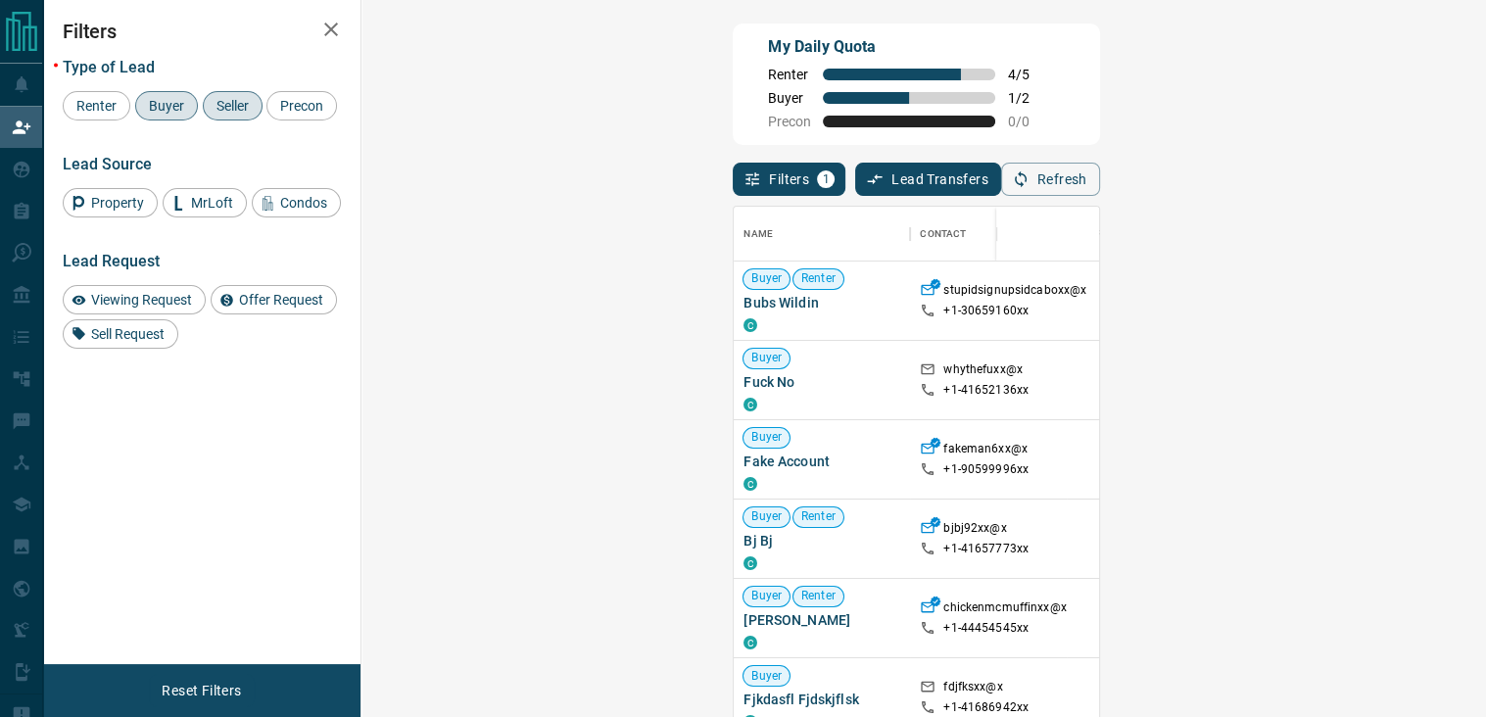
click at [224, 117] on div "Seller" at bounding box center [233, 105] width 60 height 29
click at [186, 109] on span "Buyer" at bounding box center [166, 106] width 49 height 16
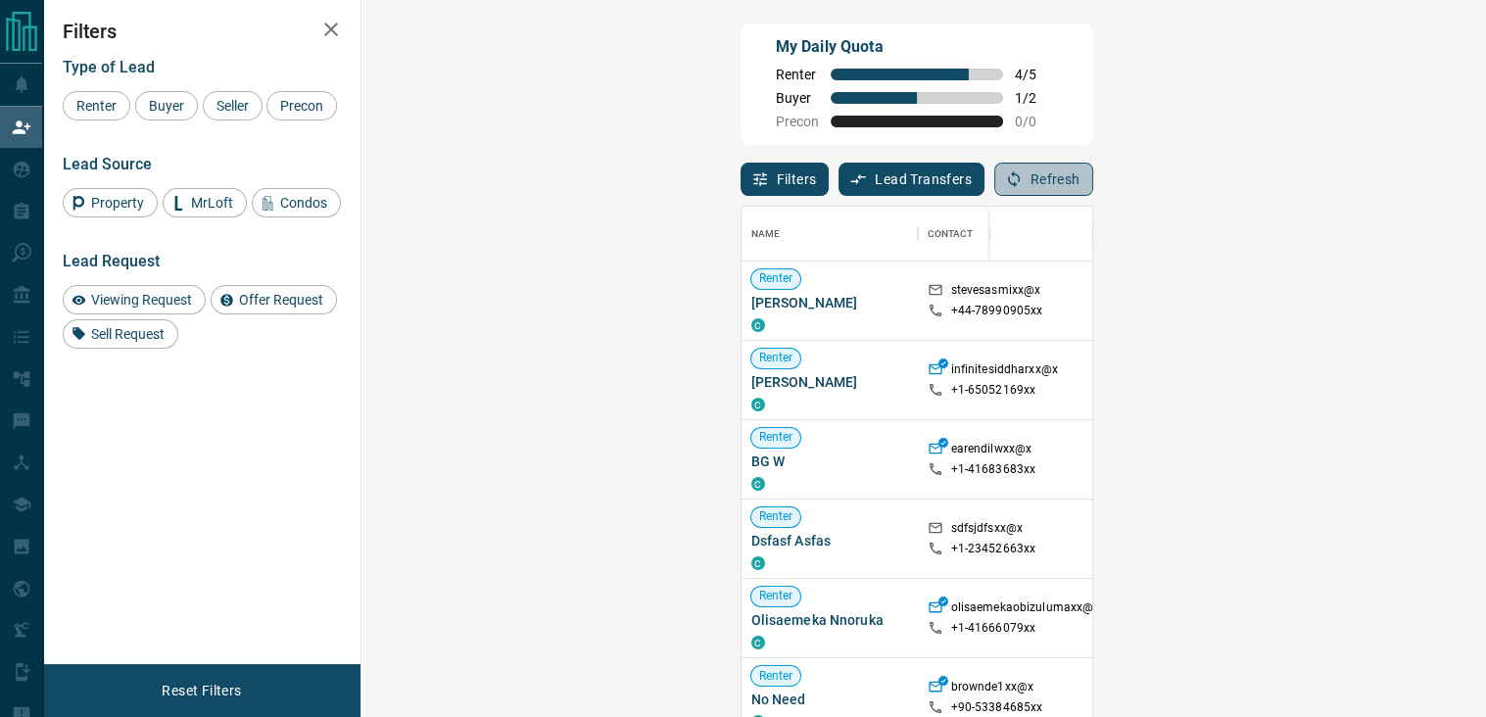
click at [1020, 188] on icon "button" at bounding box center [1014, 179] width 12 height 17
click at [1023, 183] on icon "button" at bounding box center [1014, 179] width 18 height 18
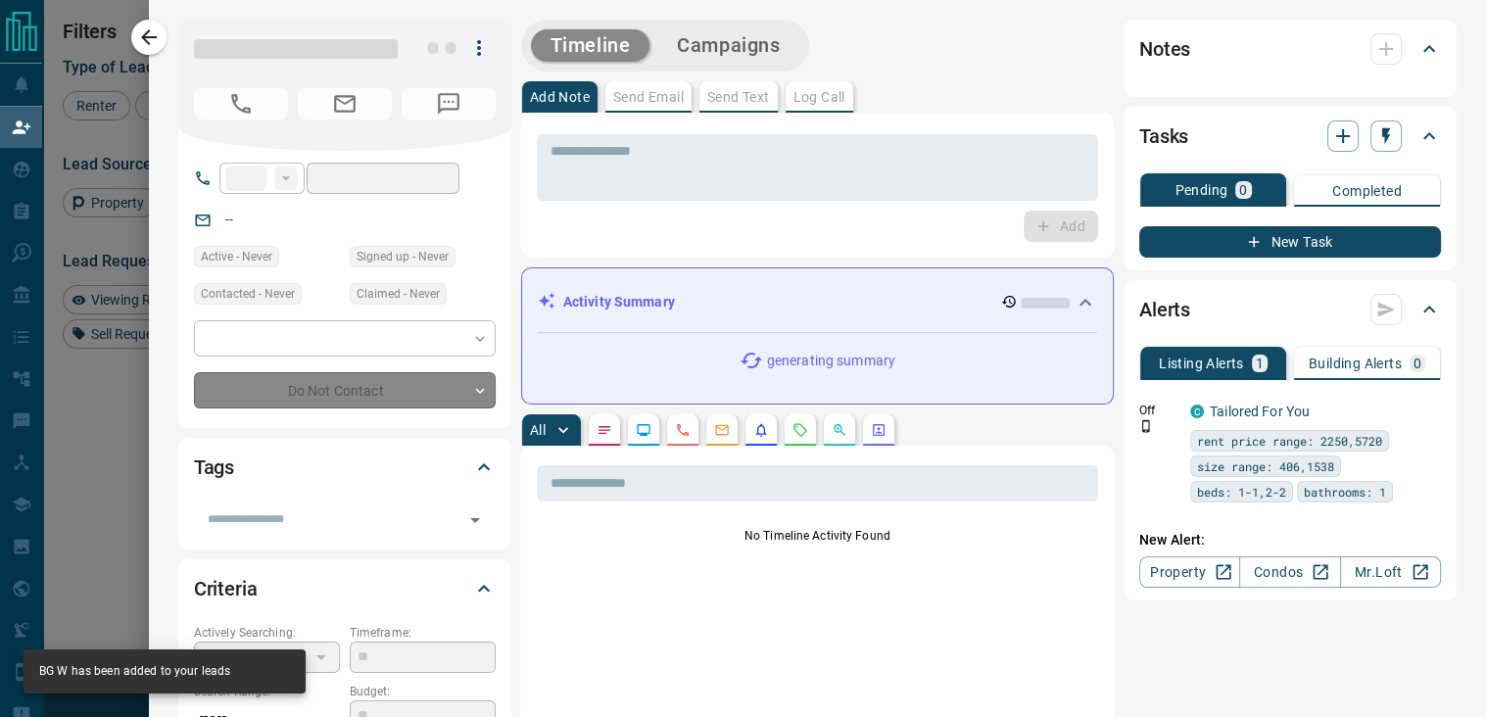
type input "**"
type input "**********"
type input "**"
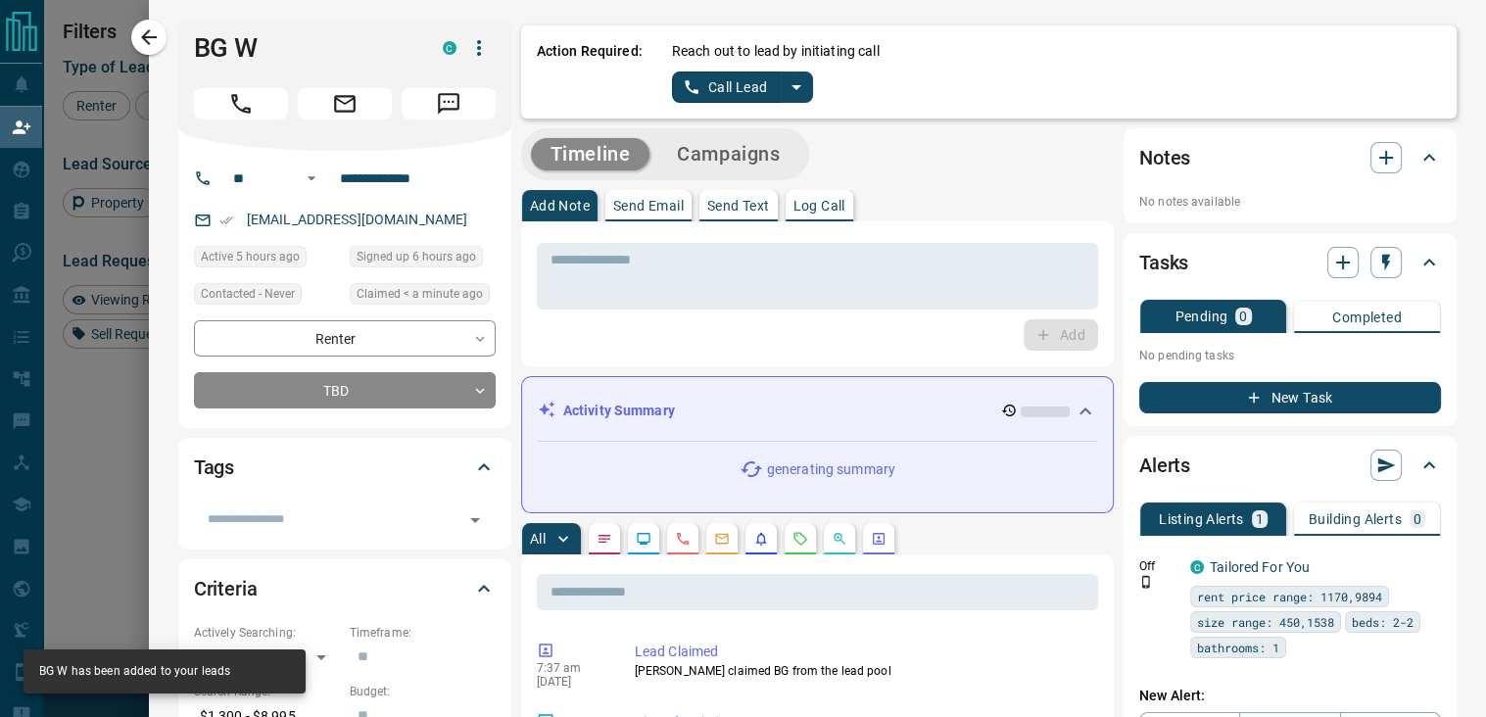
click at [785, 93] on icon "split button" at bounding box center [797, 87] width 24 height 24
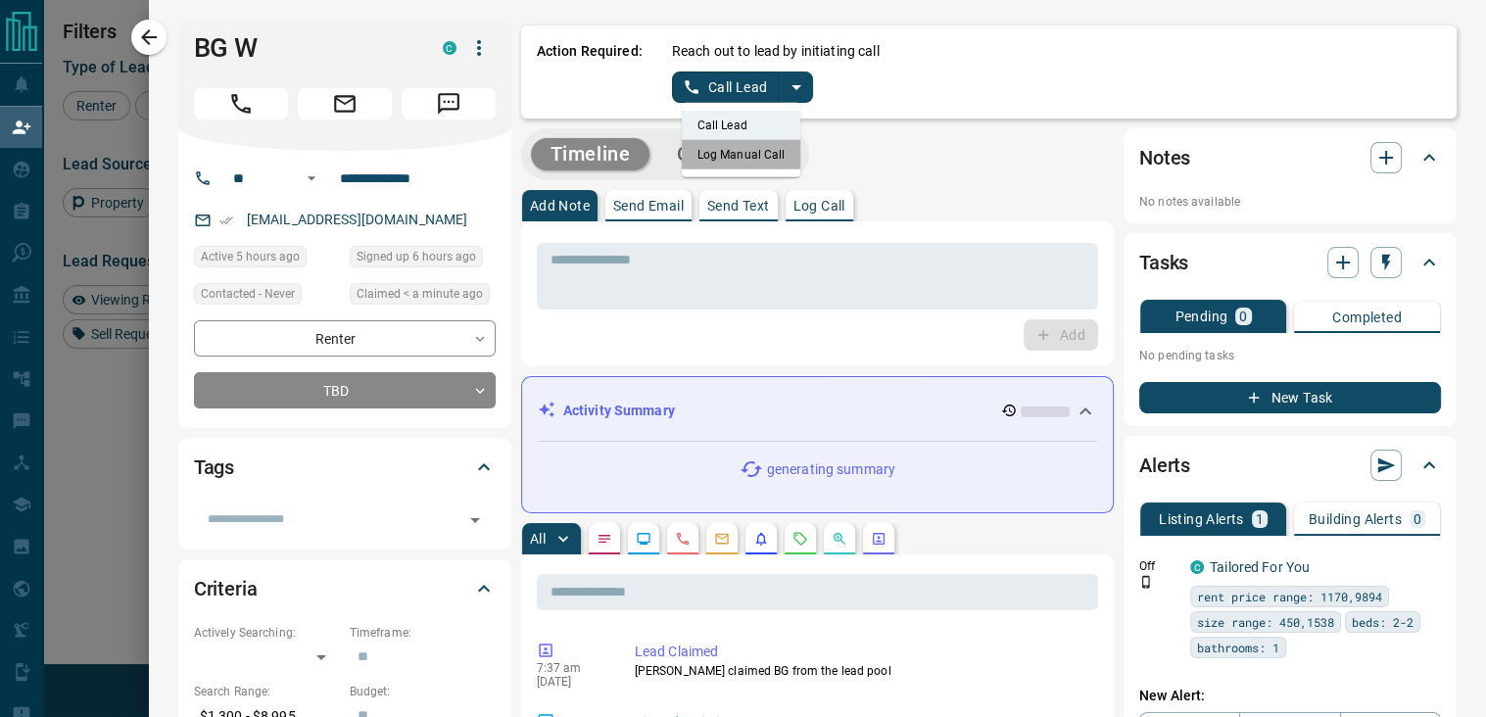
click at [736, 160] on li "Log Manual Call" at bounding box center [742, 154] width 120 height 29
click at [723, 87] on button "Log Manual Call" at bounding box center [736, 87] width 129 height 31
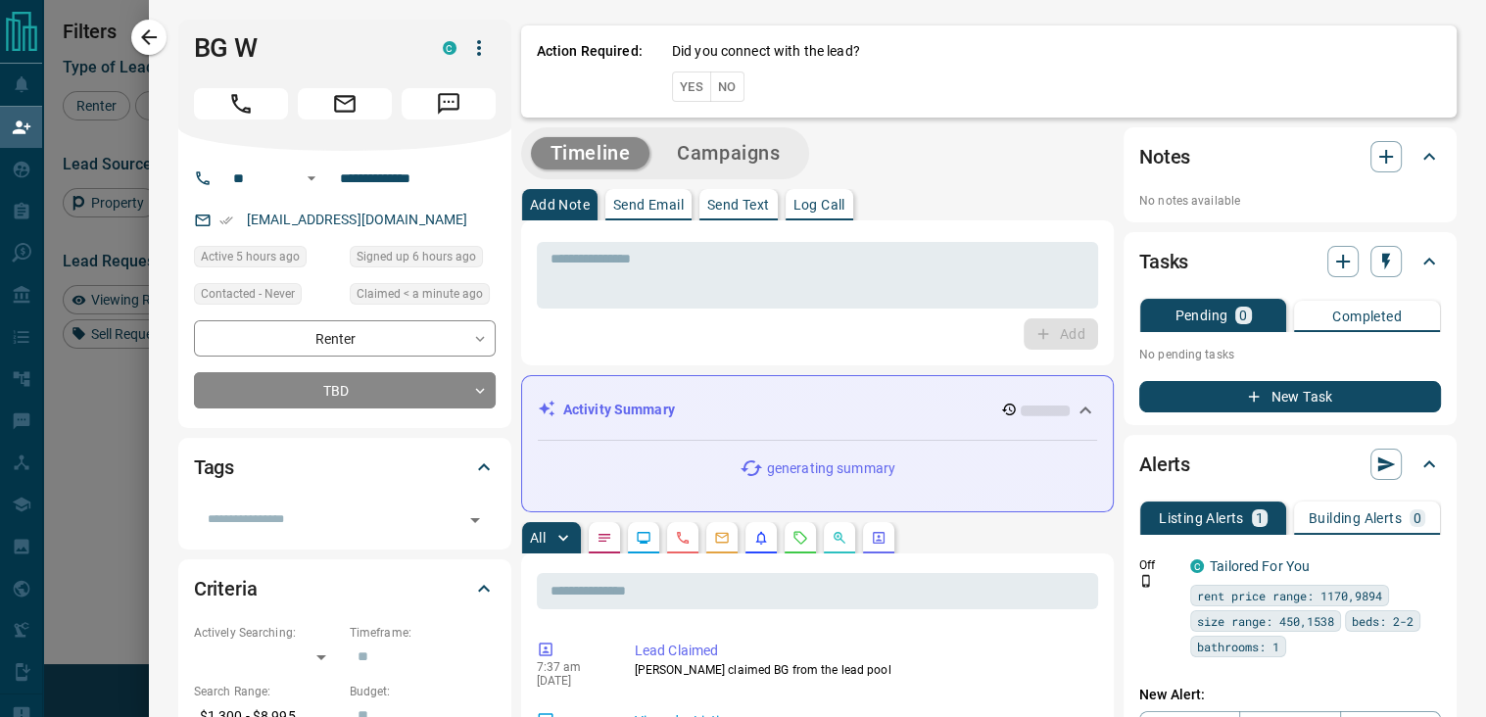
click at [710, 81] on button "No" at bounding box center [727, 87] width 34 height 30
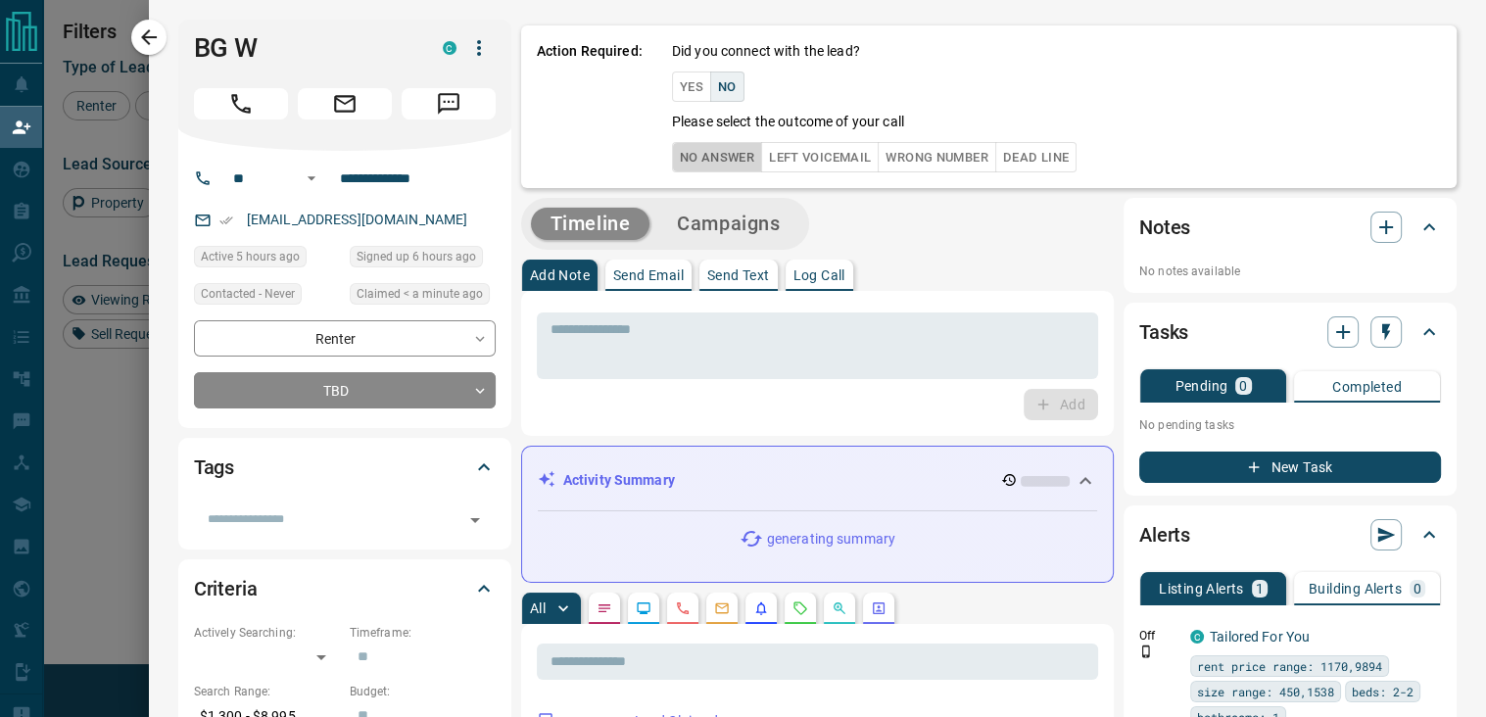
click at [696, 150] on button "No Answer" at bounding box center [717, 157] width 90 height 30
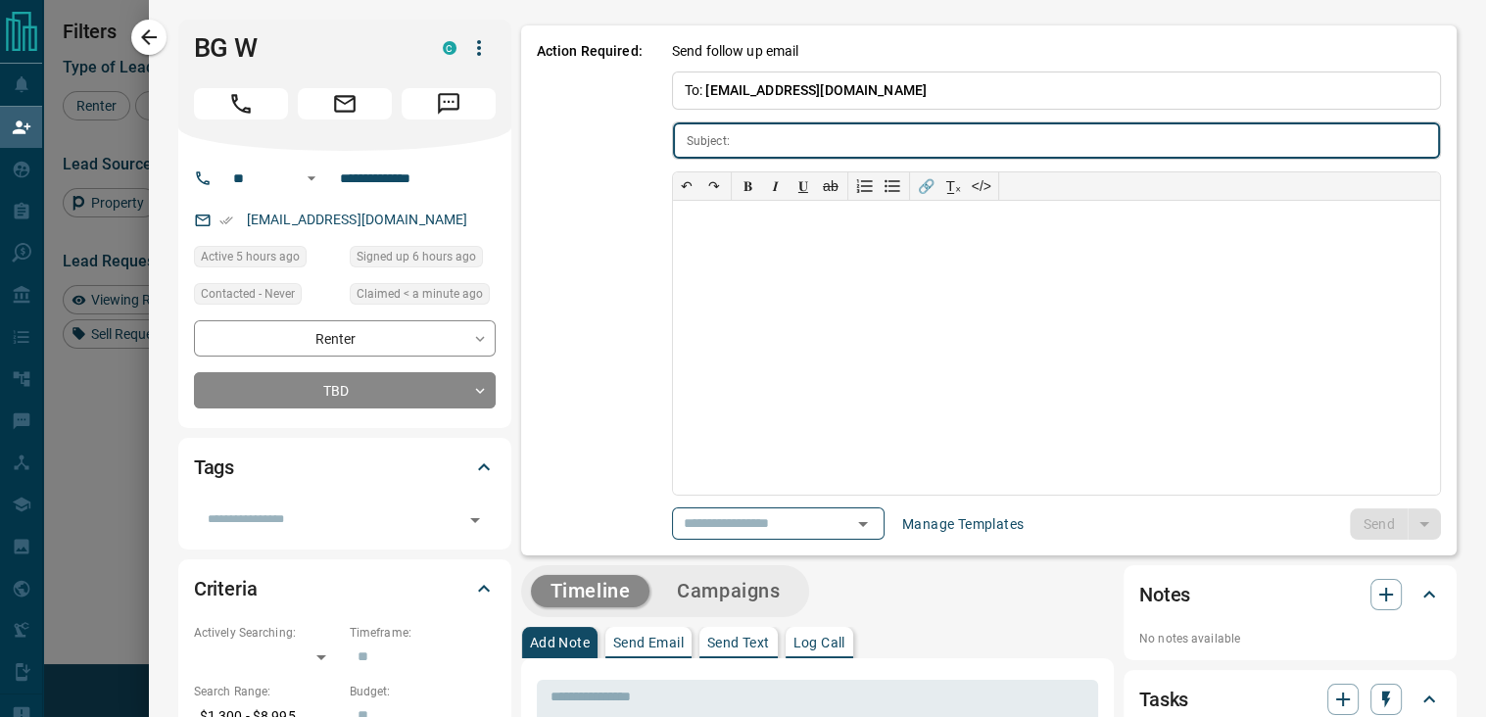
type input "**********"
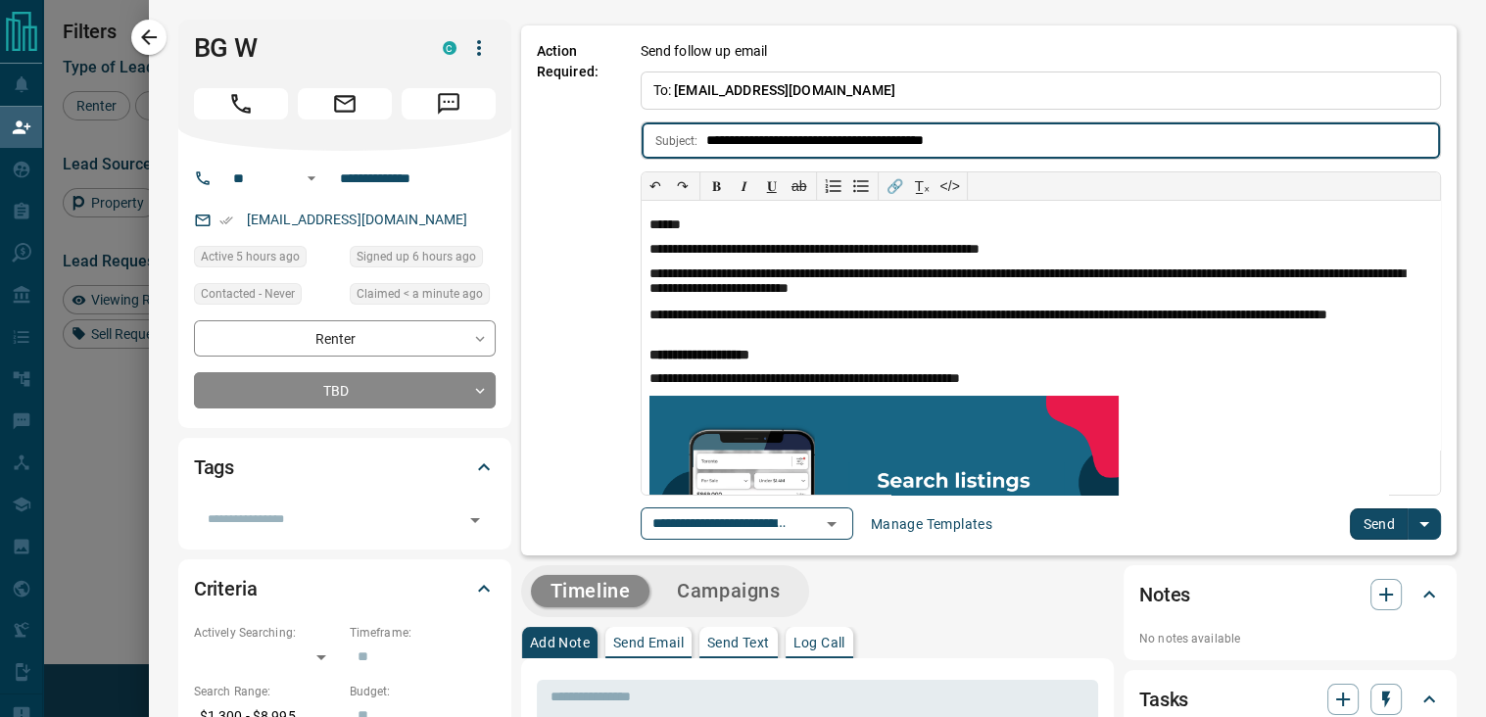
click at [1350, 516] on button "Send" at bounding box center [1379, 523] width 58 height 31
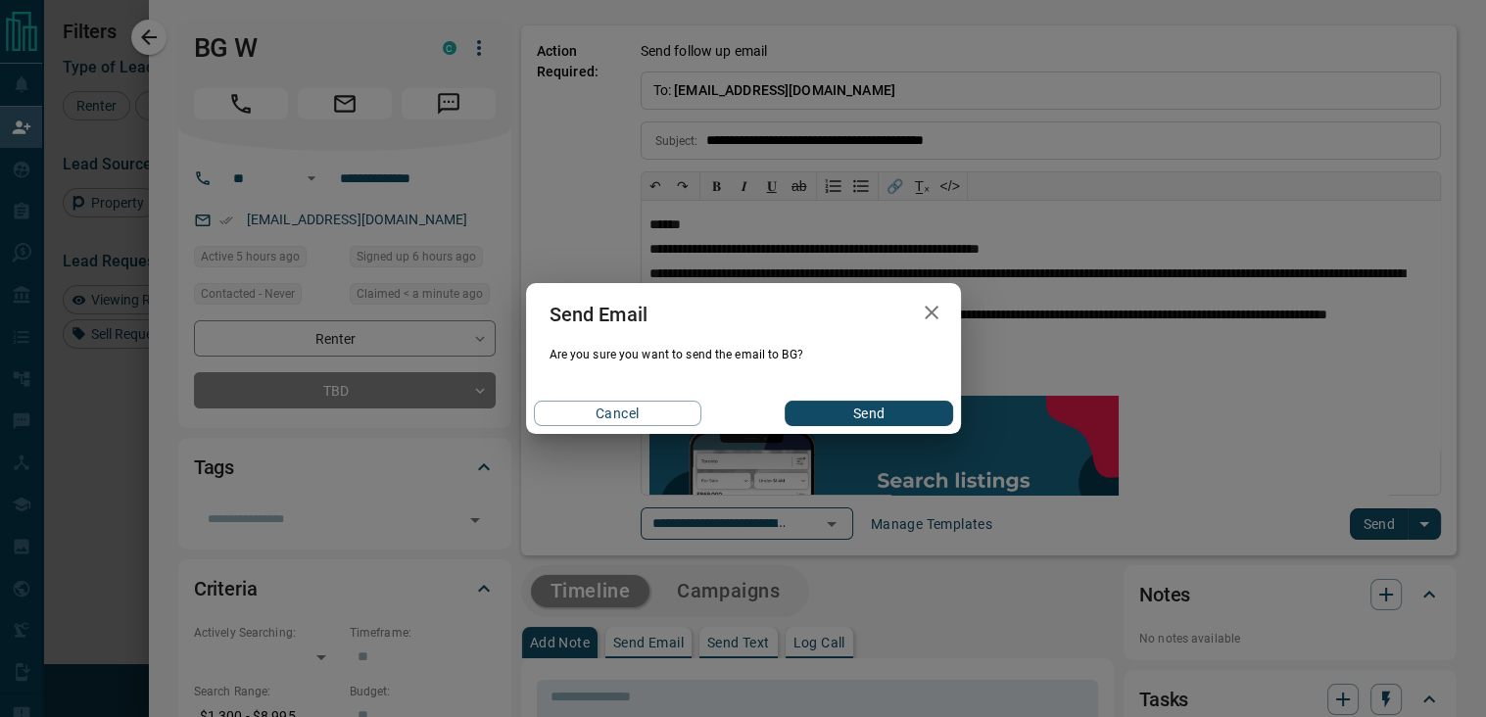
click at [853, 406] on button "Send" at bounding box center [869, 413] width 168 height 25
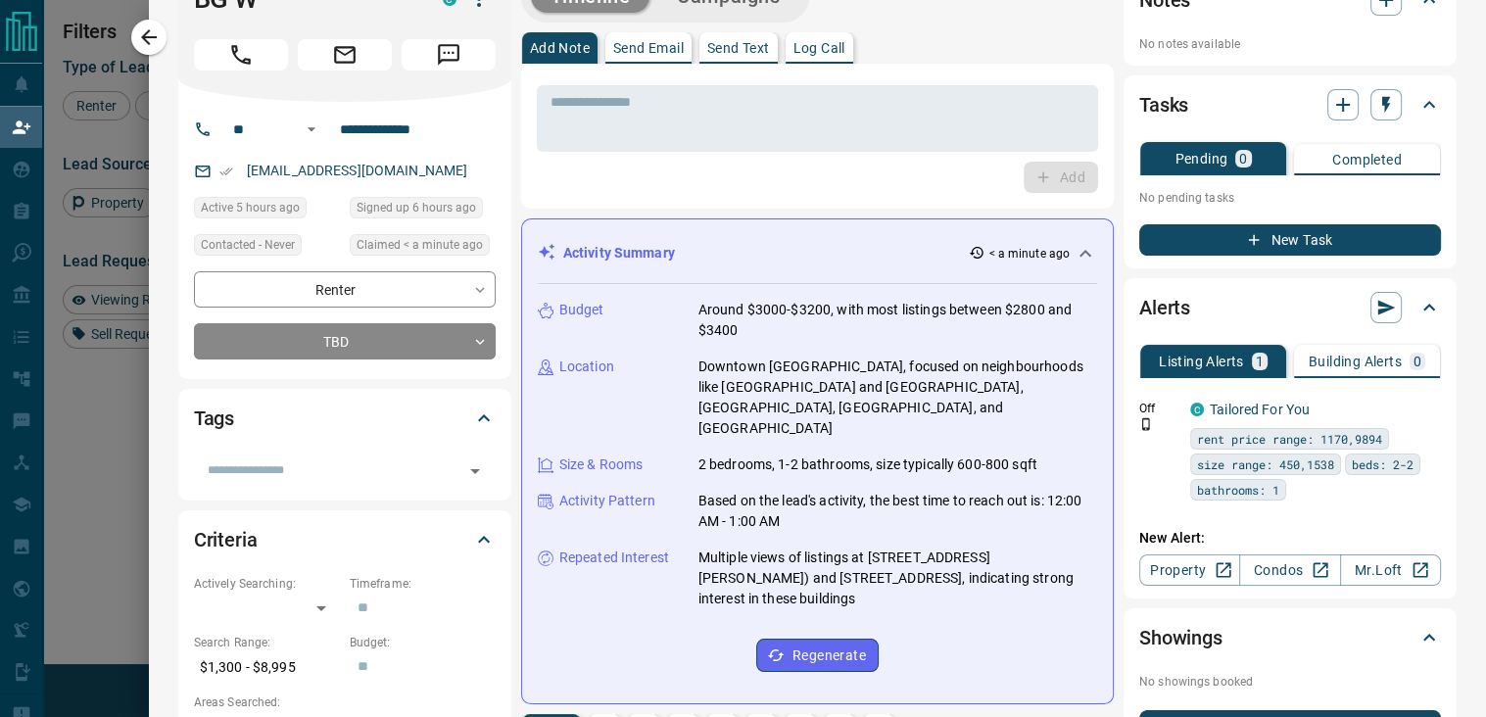
scroll to position [0, 0]
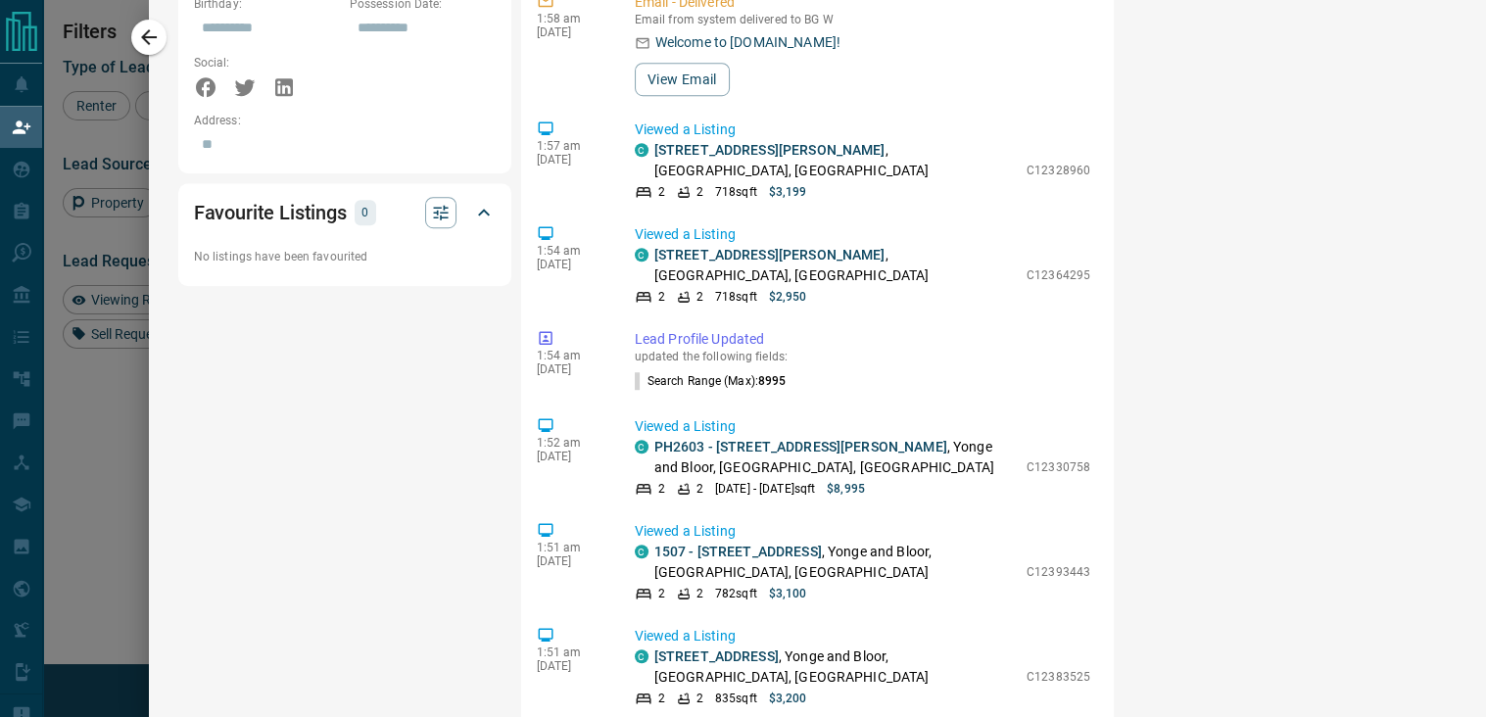
drag, startPoint x: 1485, startPoint y: 93, endPoint x: 1458, endPoint y: 468, distance: 376.2
click at [1468, 472] on div "**********" at bounding box center [817, 358] width 1337 height 717
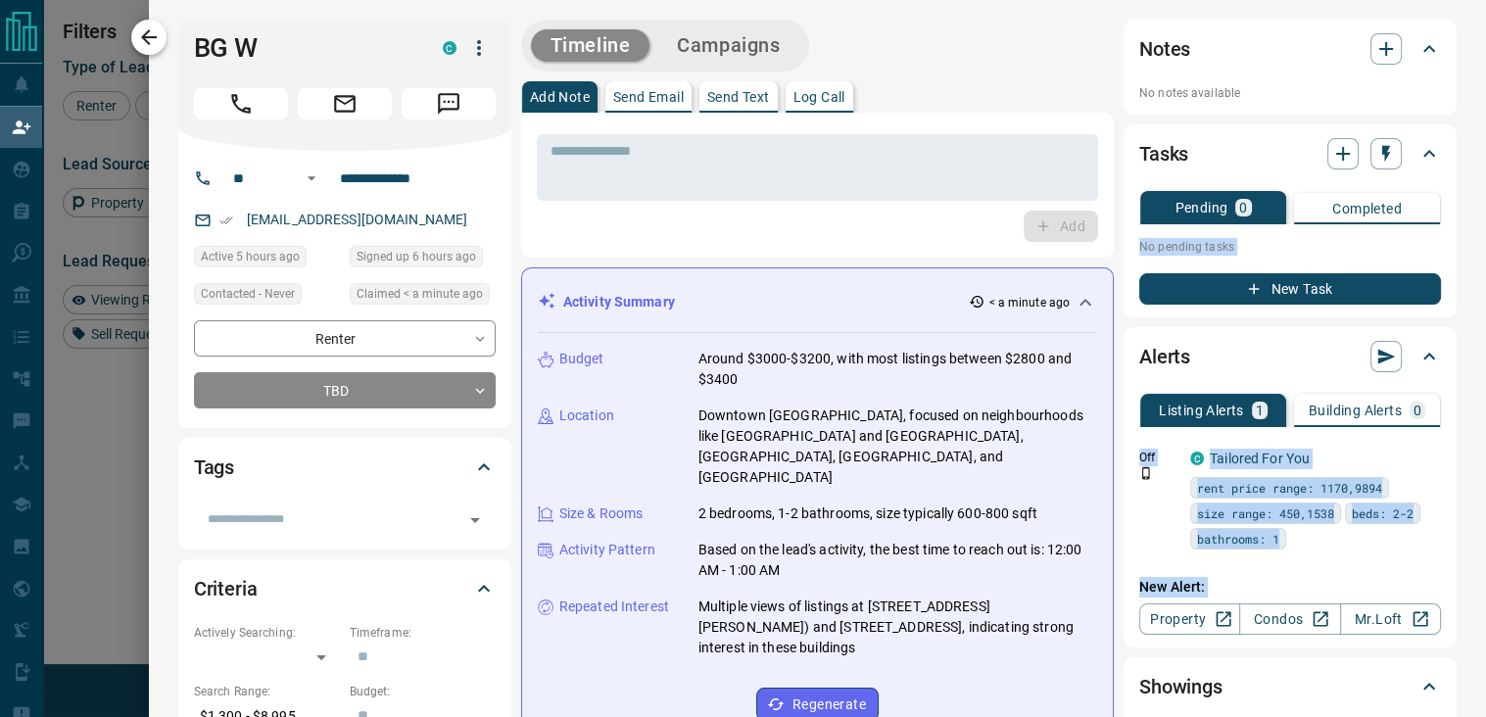
click at [150, 36] on icon "button" at bounding box center [149, 37] width 16 height 16
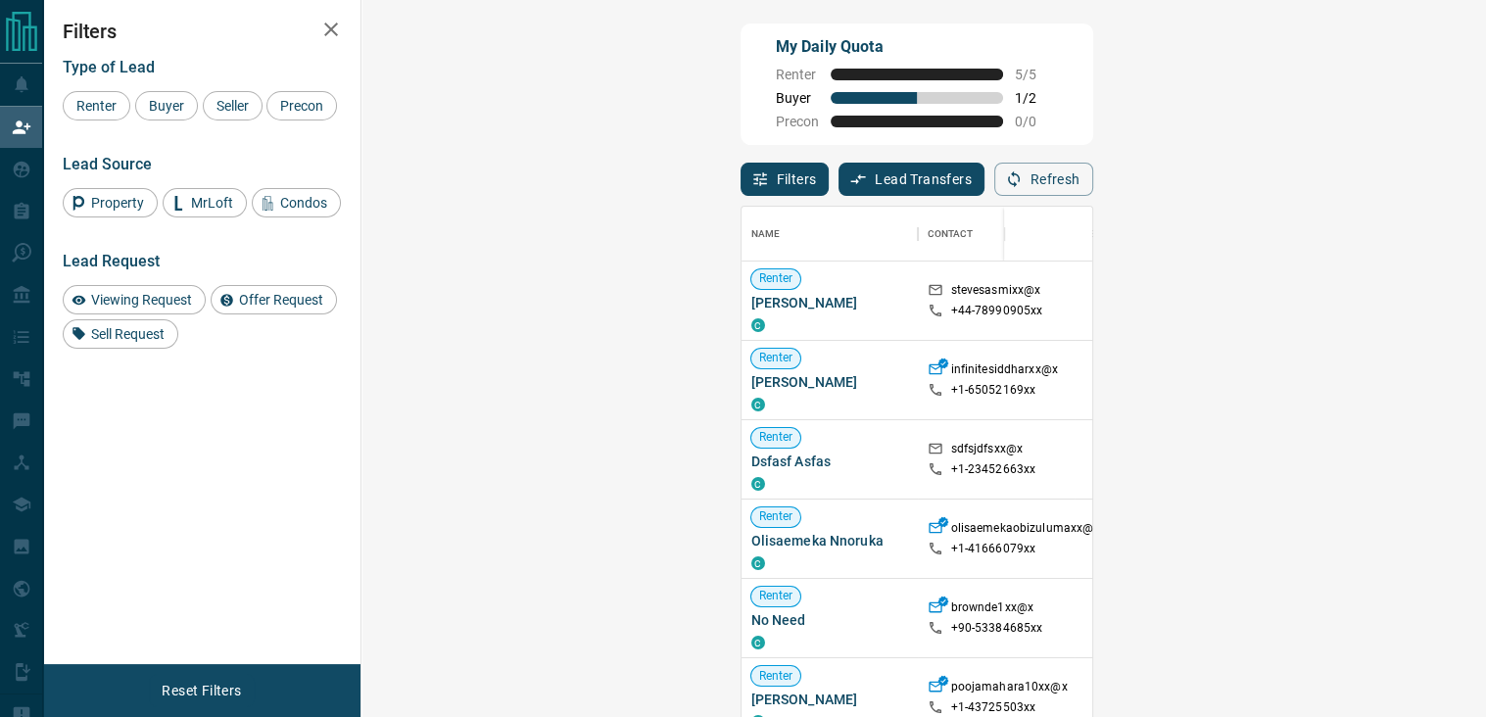
scroll to position [527, 1067]
click at [174, 108] on span "Buyer" at bounding box center [166, 106] width 49 height 16
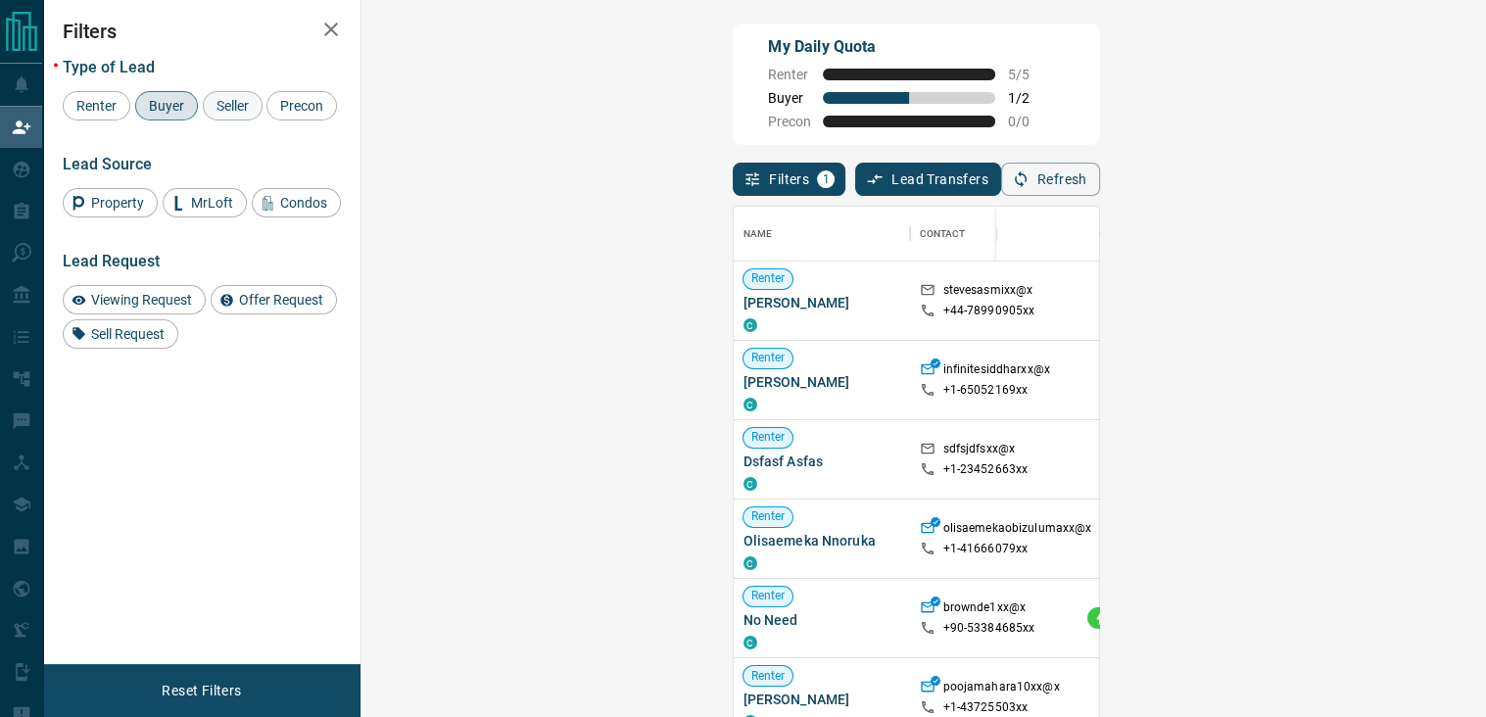
click at [226, 101] on span "Seller" at bounding box center [233, 106] width 46 height 16
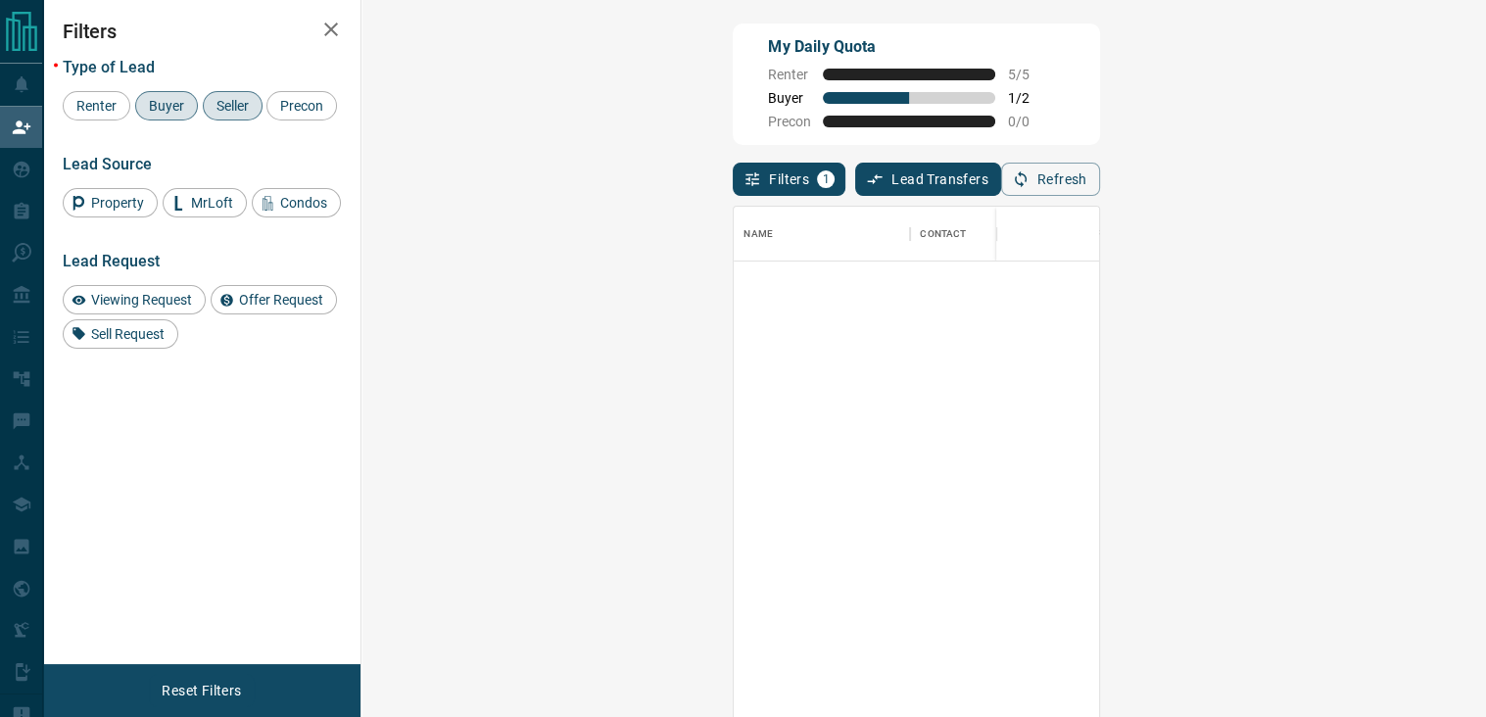
scroll to position [0, 0]
